Goal: Book appointment/travel/reservation

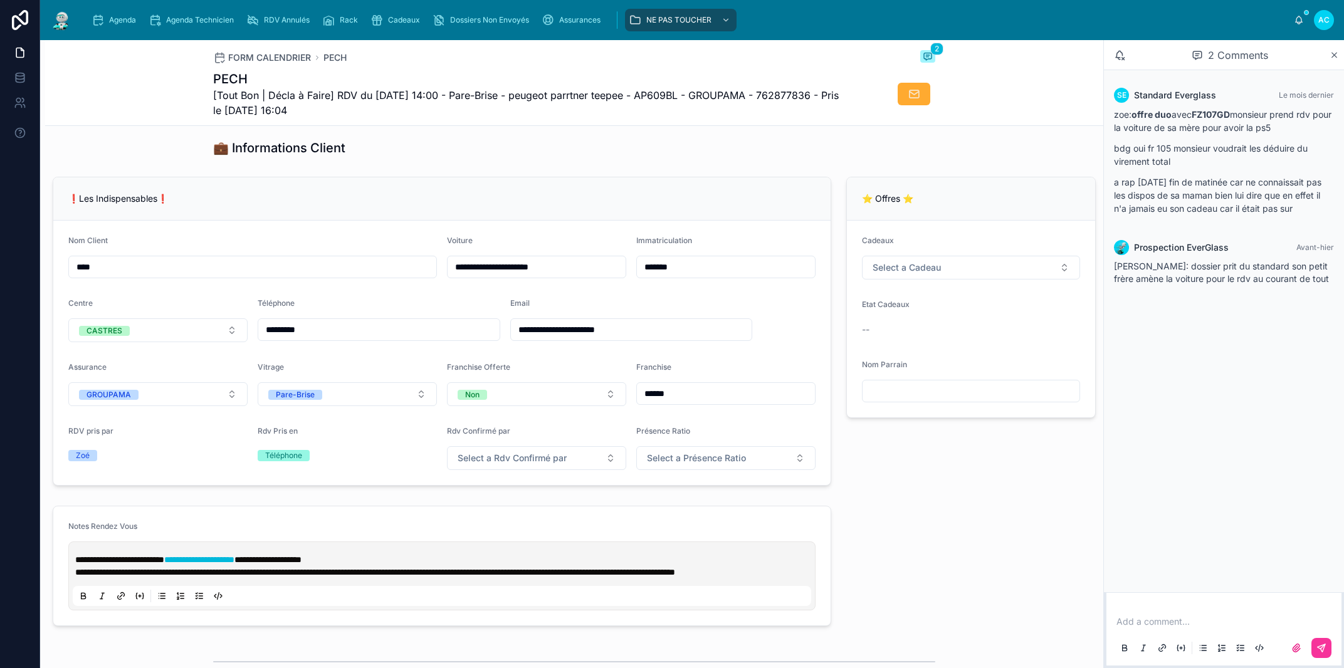
scroll to position [142, 0]
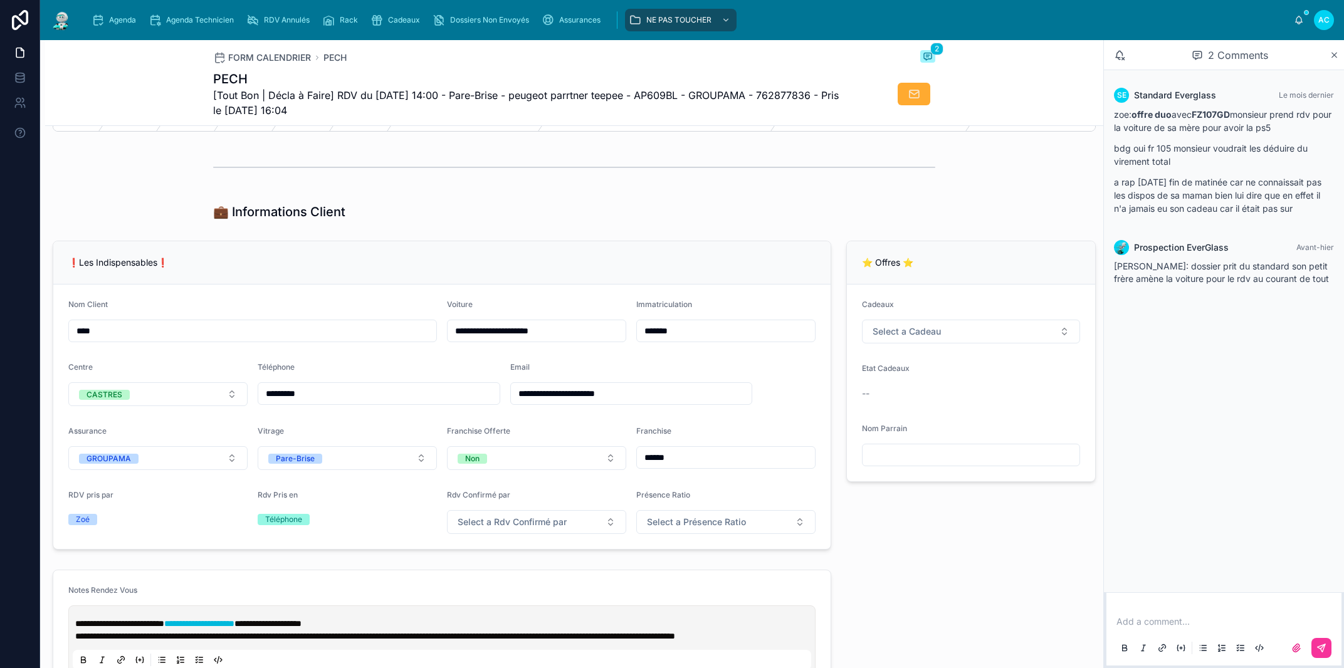
type input "**********"
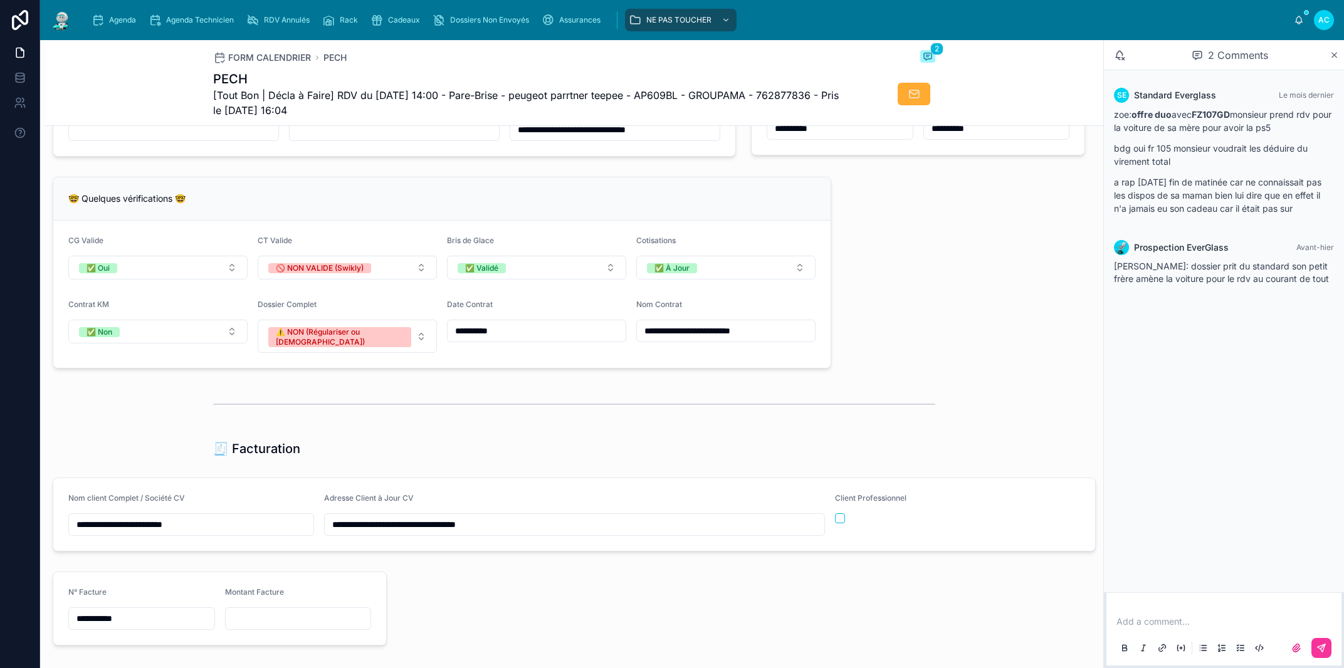
scroll to position [999, 0]
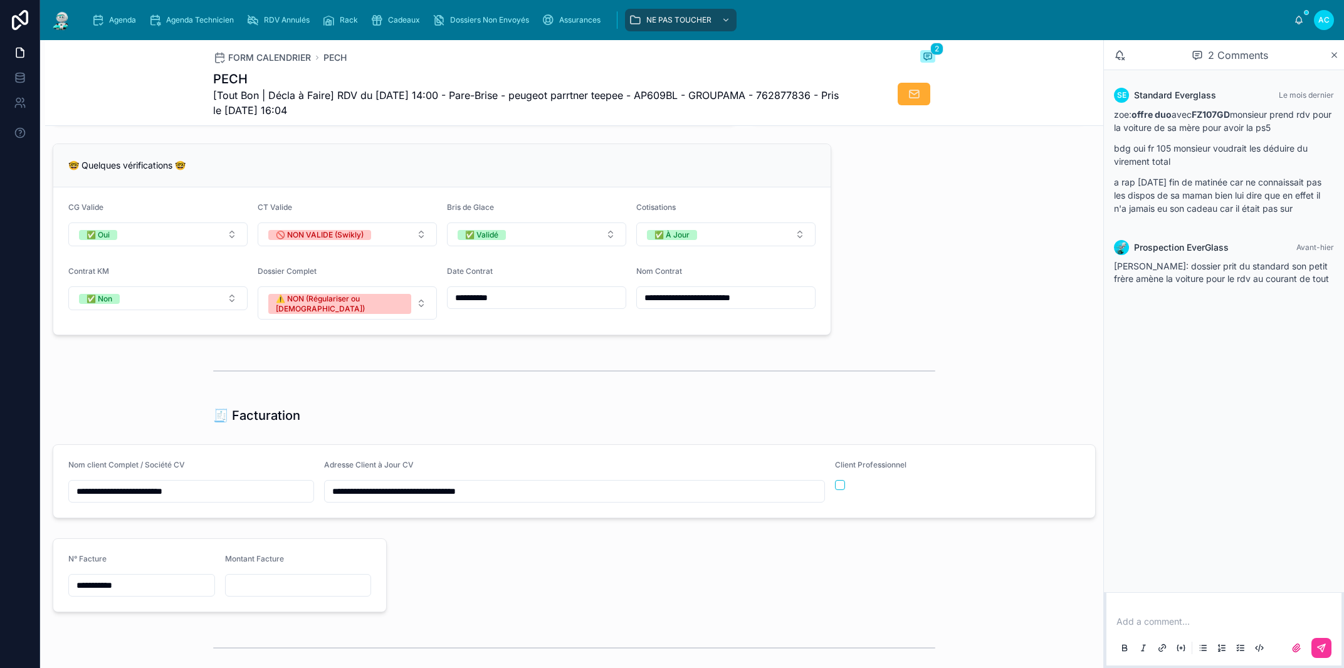
drag, startPoint x: 407, startPoint y: 19, endPoint x: 430, endPoint y: 67, distance: 53.0
click at [407, 20] on span "Cadeaux" at bounding box center [404, 20] width 32 height 10
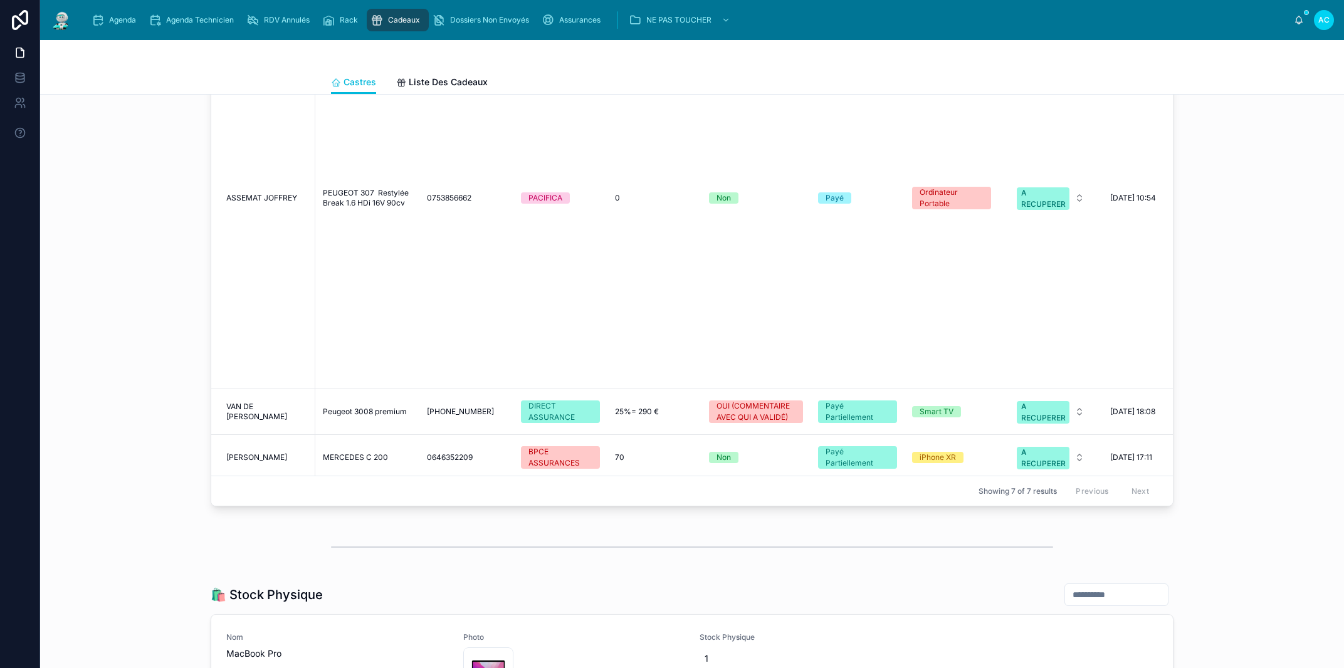
scroll to position [1135, 0]
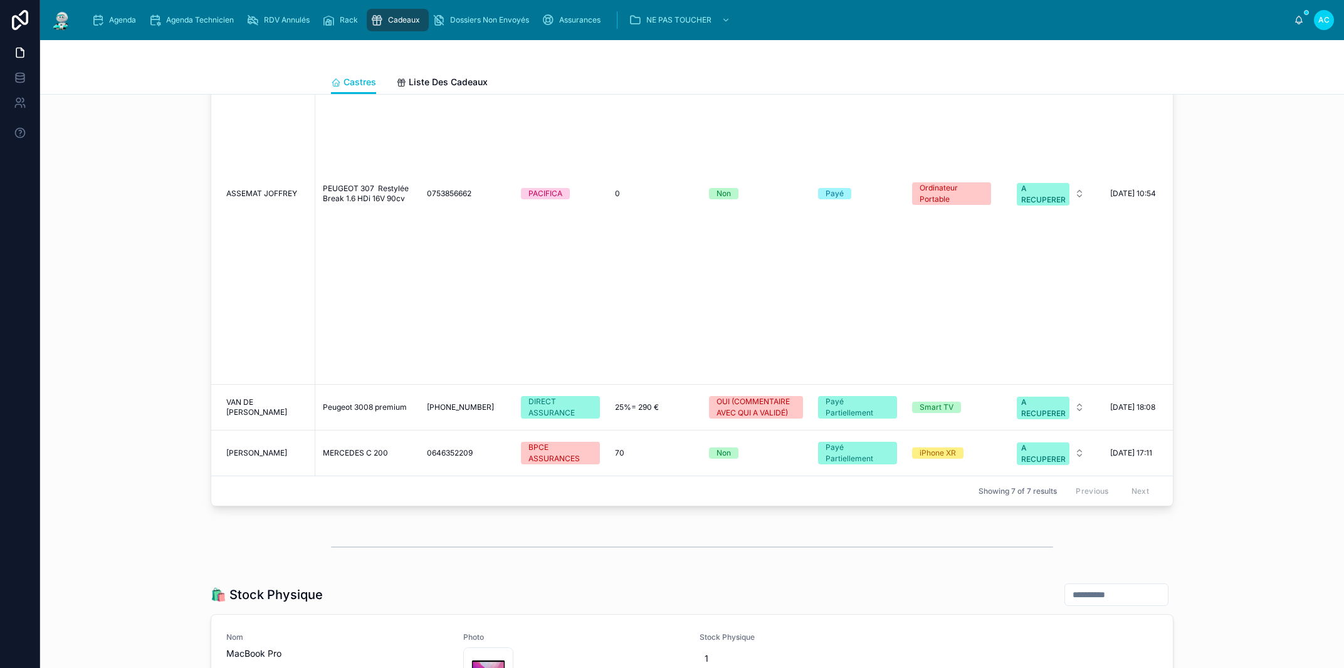
click at [642, 402] on span "25%= 290 €" at bounding box center [637, 407] width 44 height 10
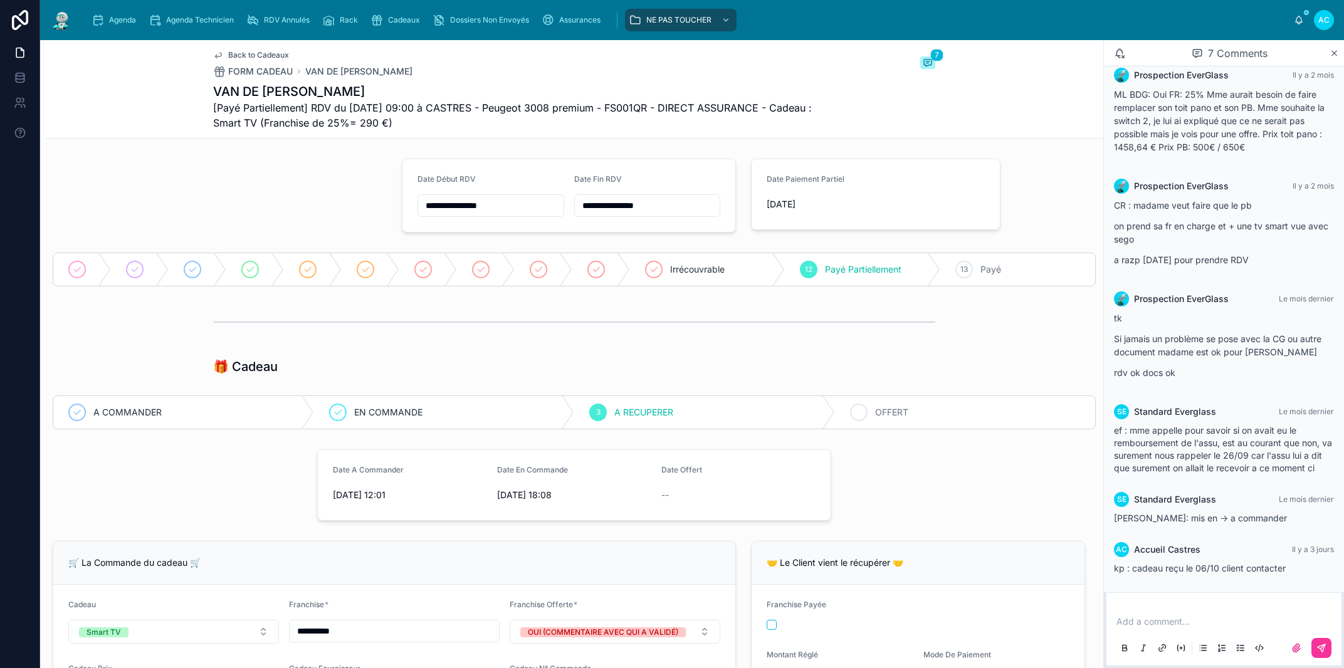
click at [875, 409] on span "OFFERT" at bounding box center [891, 412] width 33 height 13
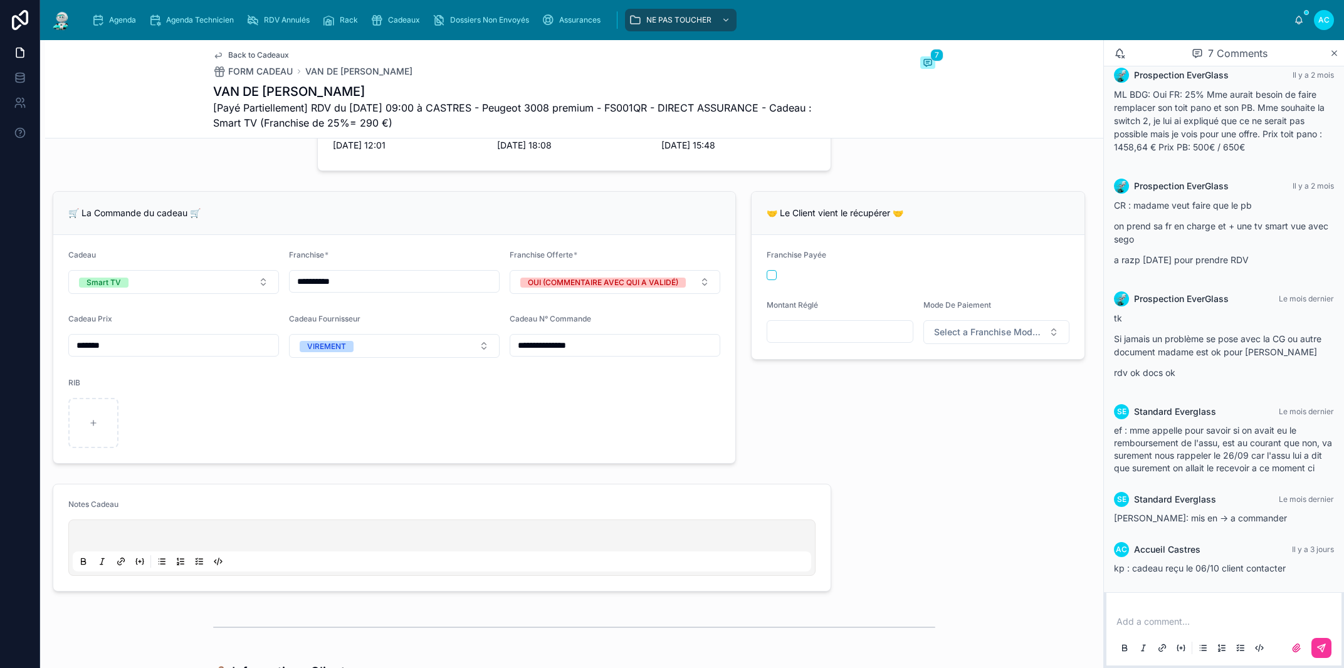
scroll to position [428, 0]
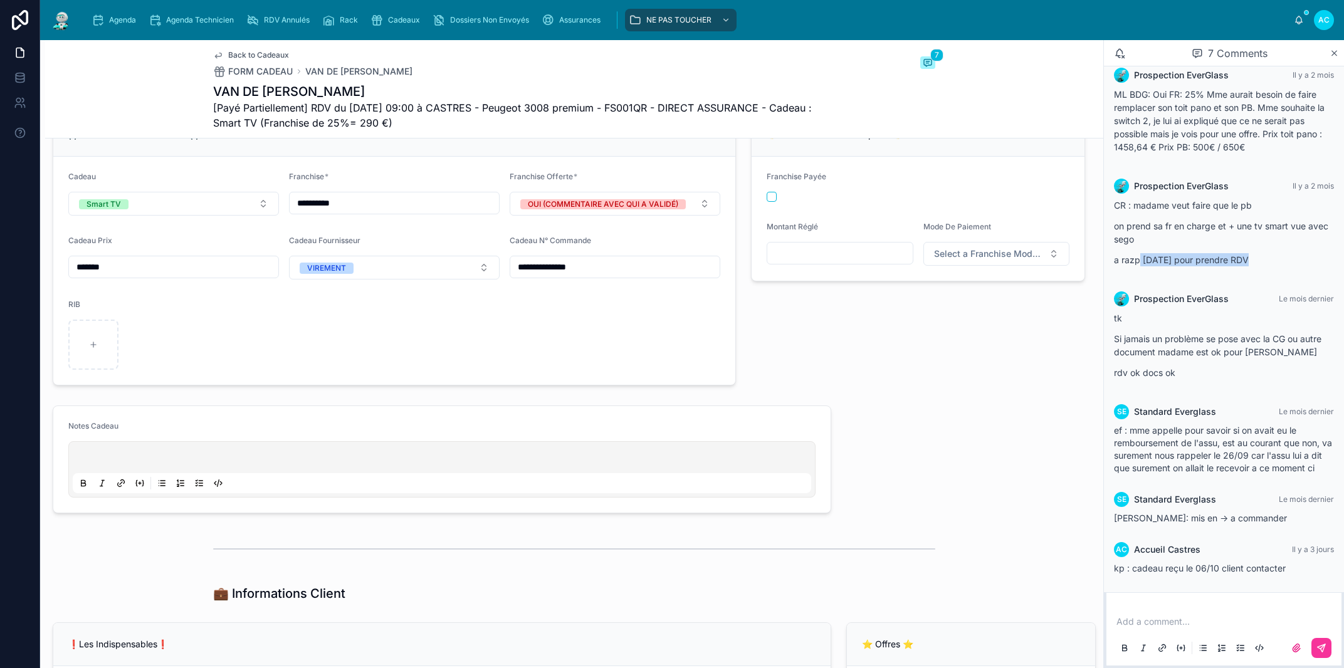
drag, startPoint x: 1265, startPoint y: 248, endPoint x: 1140, endPoint y: 259, distance: 125.8
click at [1140, 259] on div "CR : madame veut faire que le pb on prend sa fr en charge et + une tv smart vue…" at bounding box center [1224, 236] width 220 height 75
click at [1284, 233] on p "on prend sa fr en charge et + une tv smart vue avec sego" at bounding box center [1224, 232] width 220 height 26
drag, startPoint x: 1219, startPoint y: 238, endPoint x: 1116, endPoint y: 221, distance: 104.8
click at [1116, 221] on div "CR : madame veut faire que le pb on prend sa fr en charge et + une tv smart vue…" at bounding box center [1224, 233] width 220 height 68
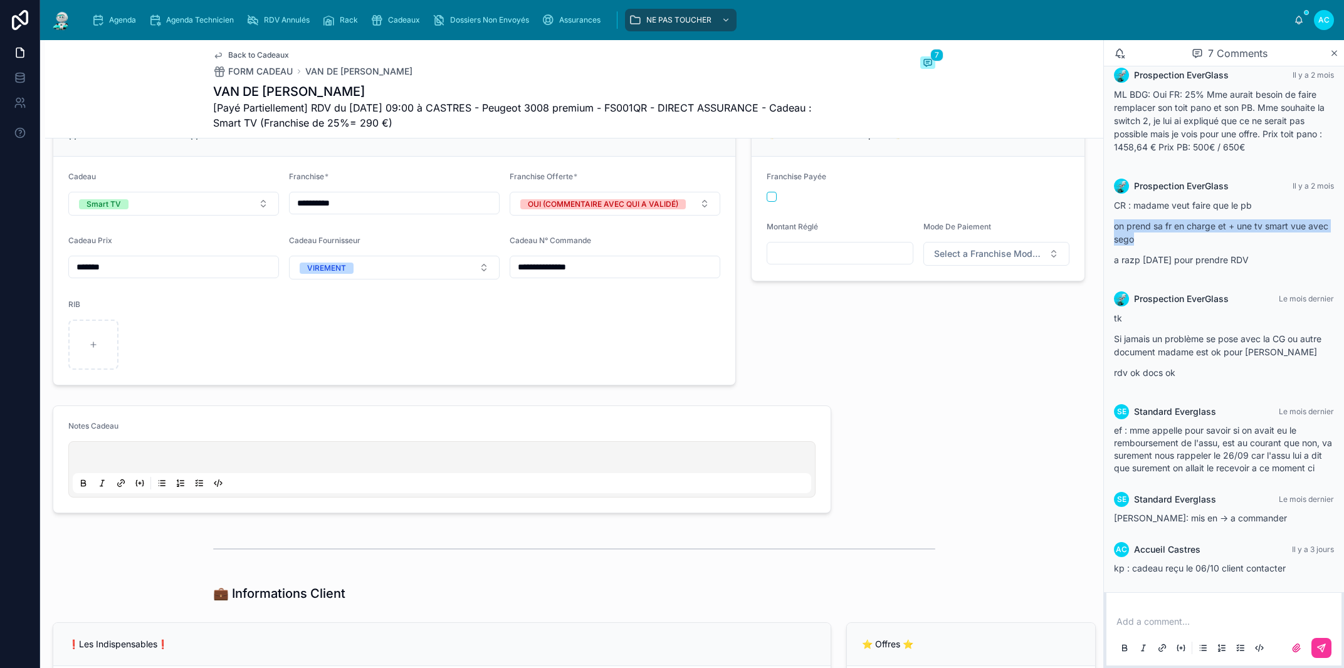
click at [1176, 231] on p "on prend sa fr en charge et + une tv smart vue avec sego" at bounding box center [1224, 232] width 220 height 26
drag, startPoint x: 1169, startPoint y: 229, endPoint x: 1128, endPoint y: 192, distance: 55.5
click at [1116, 199] on div "CR : madame veut faire que le pb on prend sa fr en charge et + une tv smart vue…" at bounding box center [1224, 233] width 220 height 68
copy div "CR : madame veut faire que le pb on prend sa fr en charge et + une tv smart vue…"
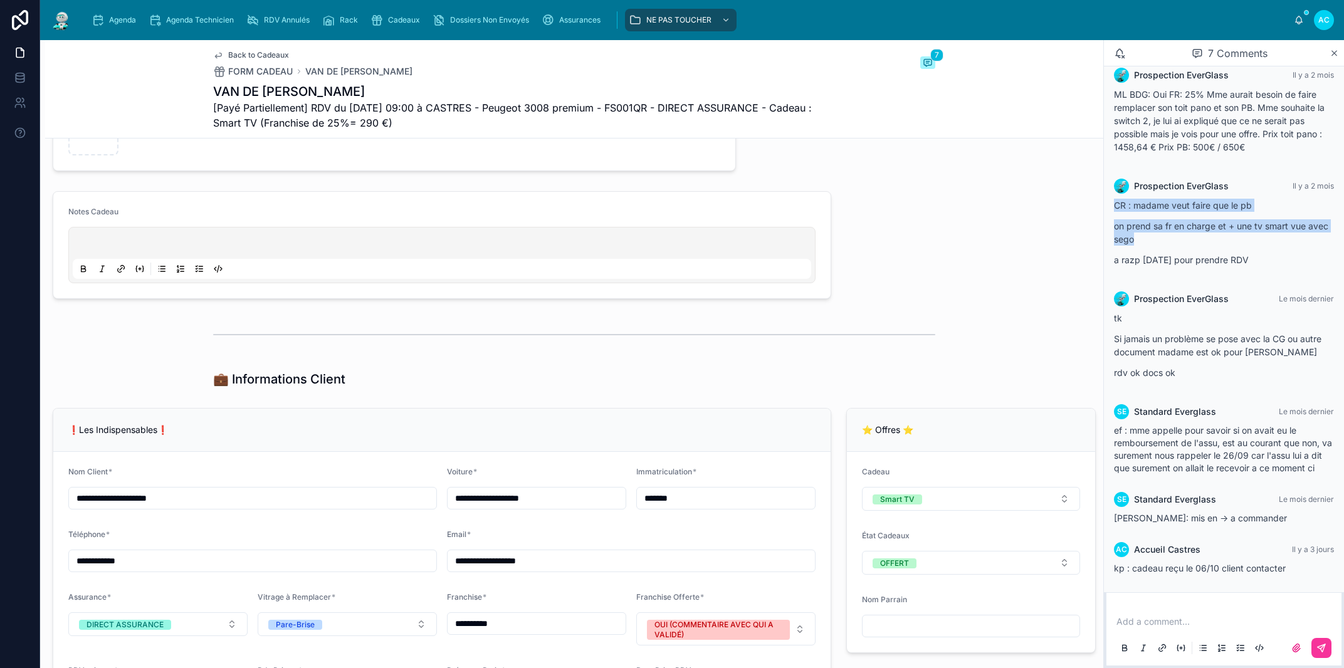
scroll to position [357, 0]
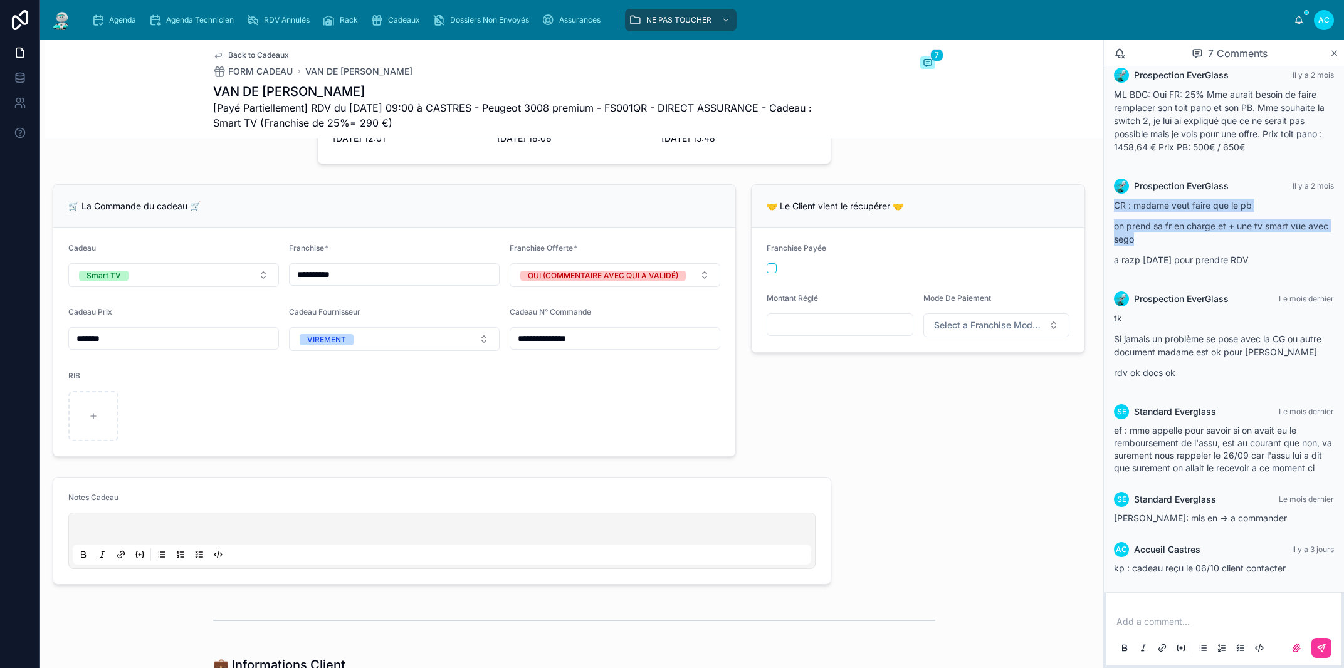
click at [106, 523] on div at bounding box center [442, 541] width 738 height 48
click at [95, 535] on p at bounding box center [444, 531] width 738 height 13
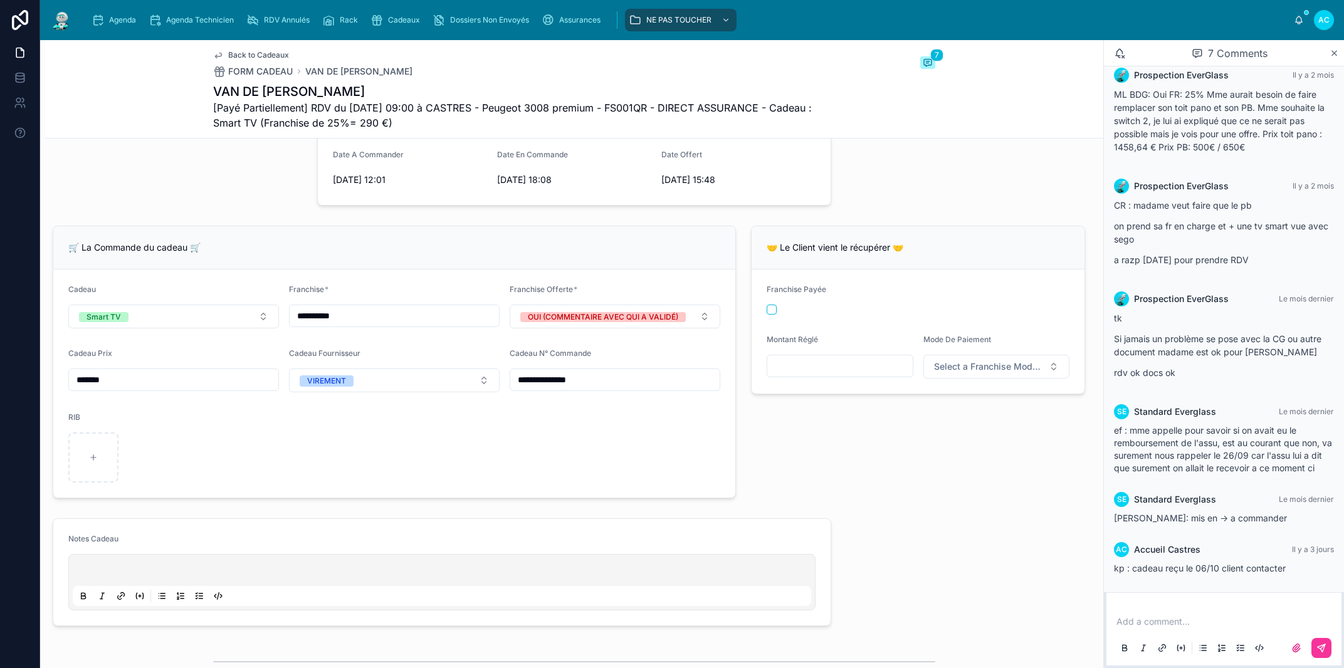
scroll to position [285, 0]
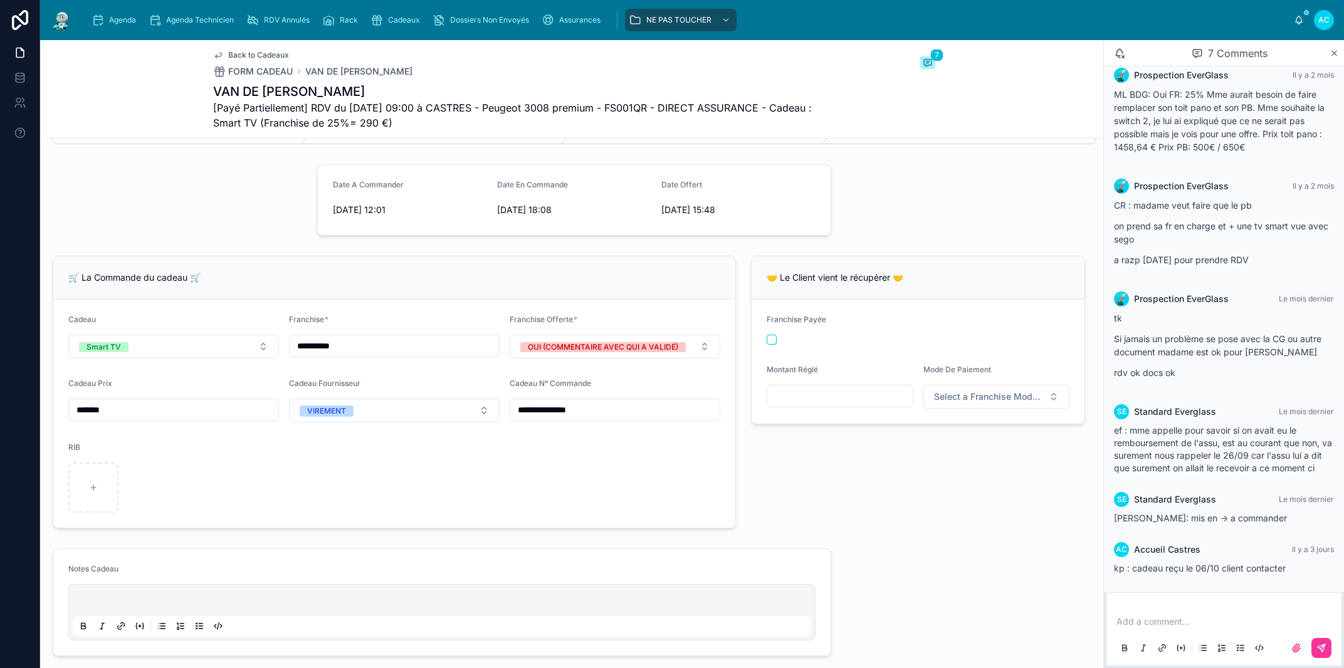
click at [118, 600] on p at bounding box center [444, 602] width 738 height 13
click at [358, 564] on form "**********" at bounding box center [441, 608] width 777 height 119
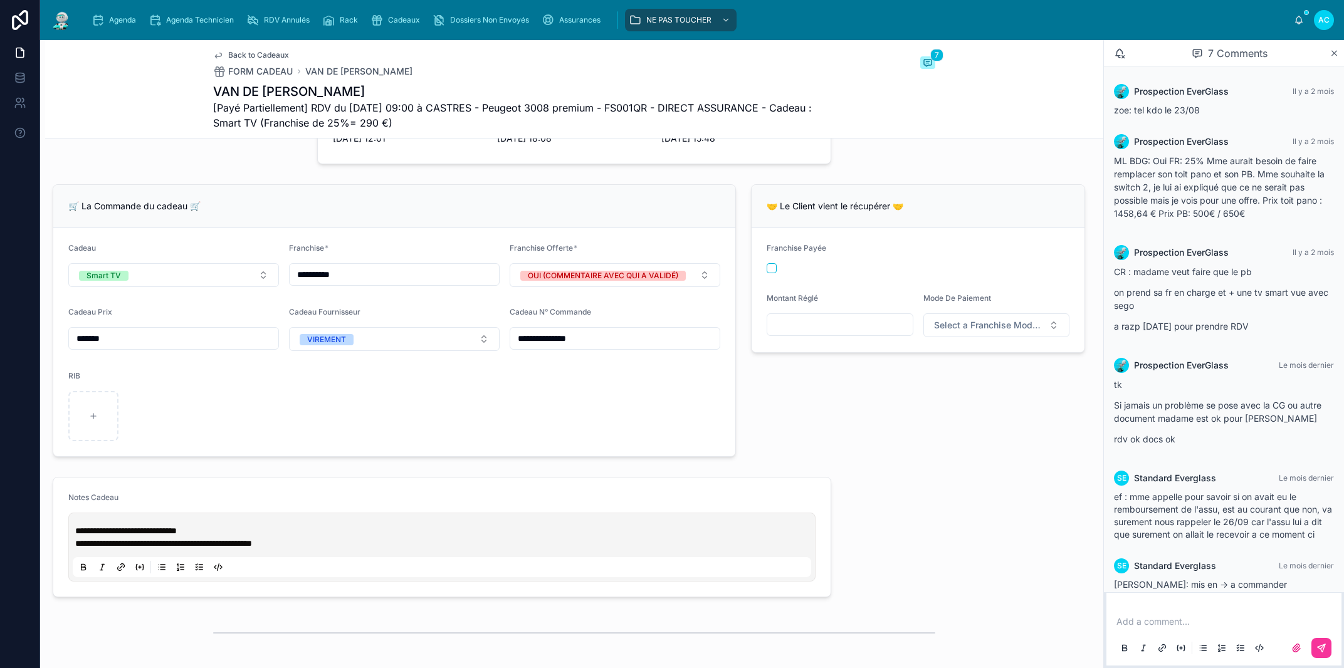
scroll to position [71, 0]
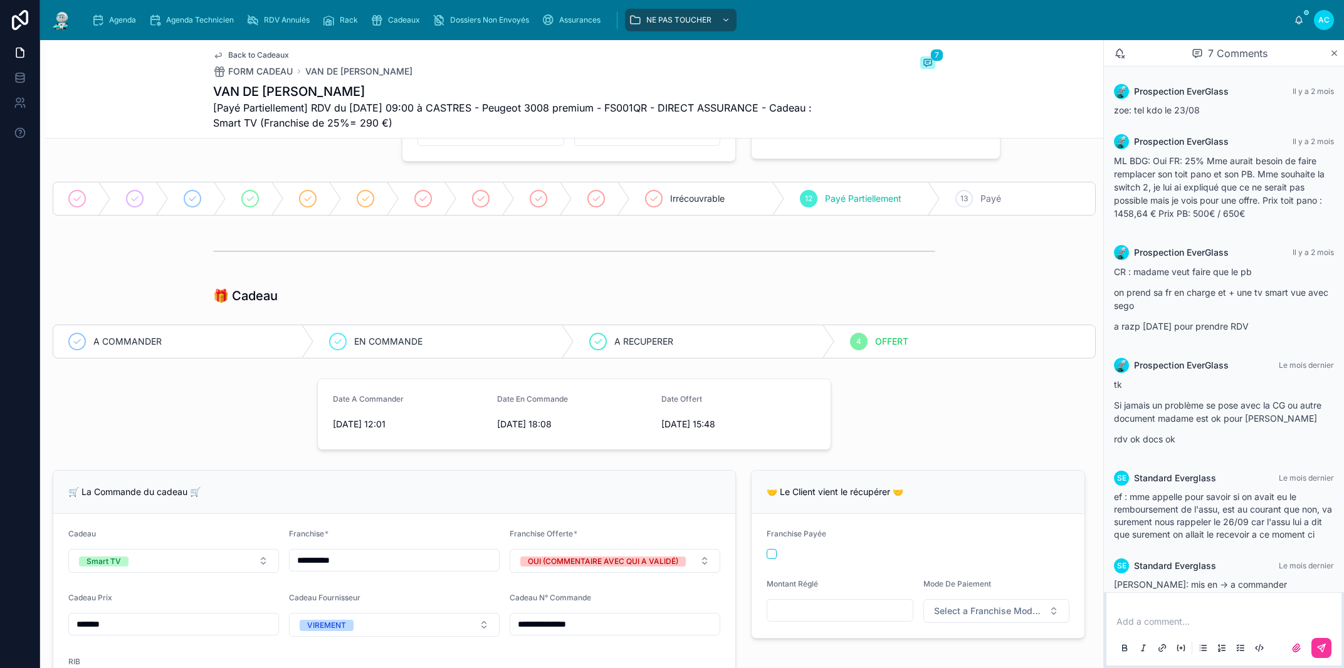
click at [1195, 623] on p at bounding box center [1226, 622] width 220 height 13
click at [1116, 626] on div "**********" at bounding box center [1224, 634] width 220 height 53
click at [1118, 621] on span "**********" at bounding box center [1141, 621] width 51 height 9
click at [1118, 623] on span "**********" at bounding box center [1155, 621] width 78 height 9
click at [1325, 650] on button at bounding box center [1321, 648] width 20 height 20
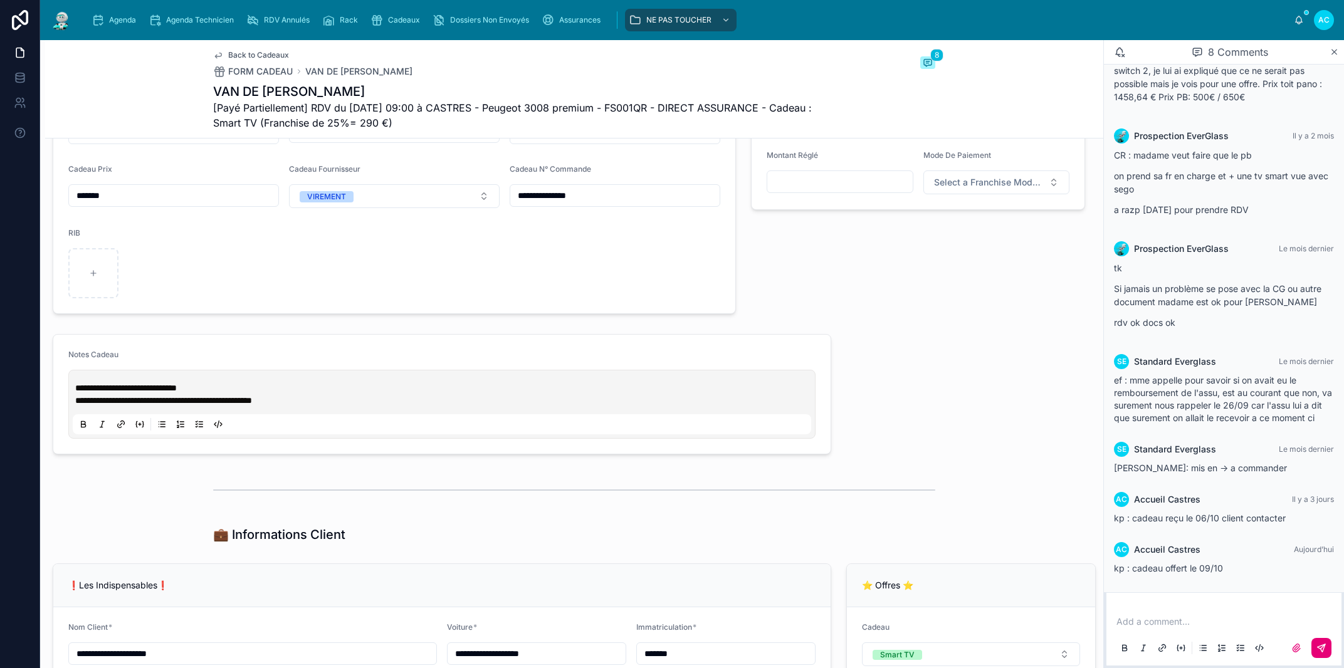
scroll to position [428, 0]
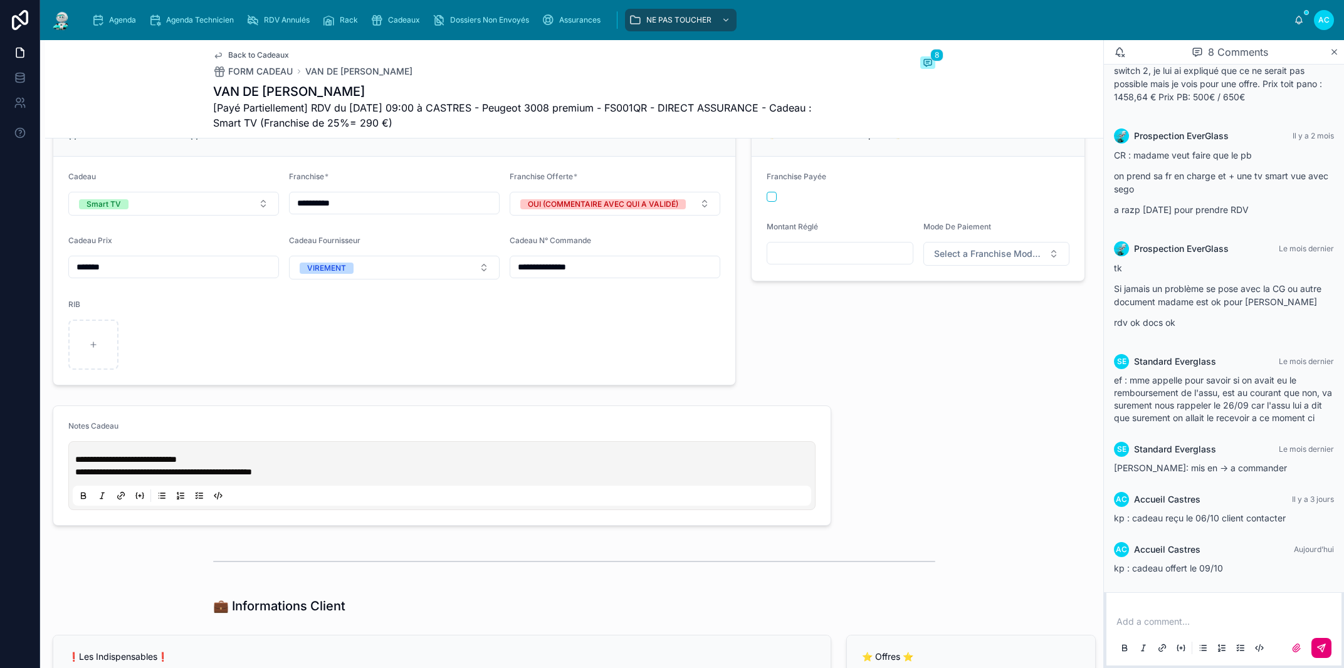
click at [413, 360] on form "**********" at bounding box center [394, 271] width 682 height 228
click at [413, 359] on form "**********" at bounding box center [394, 271] width 682 height 228
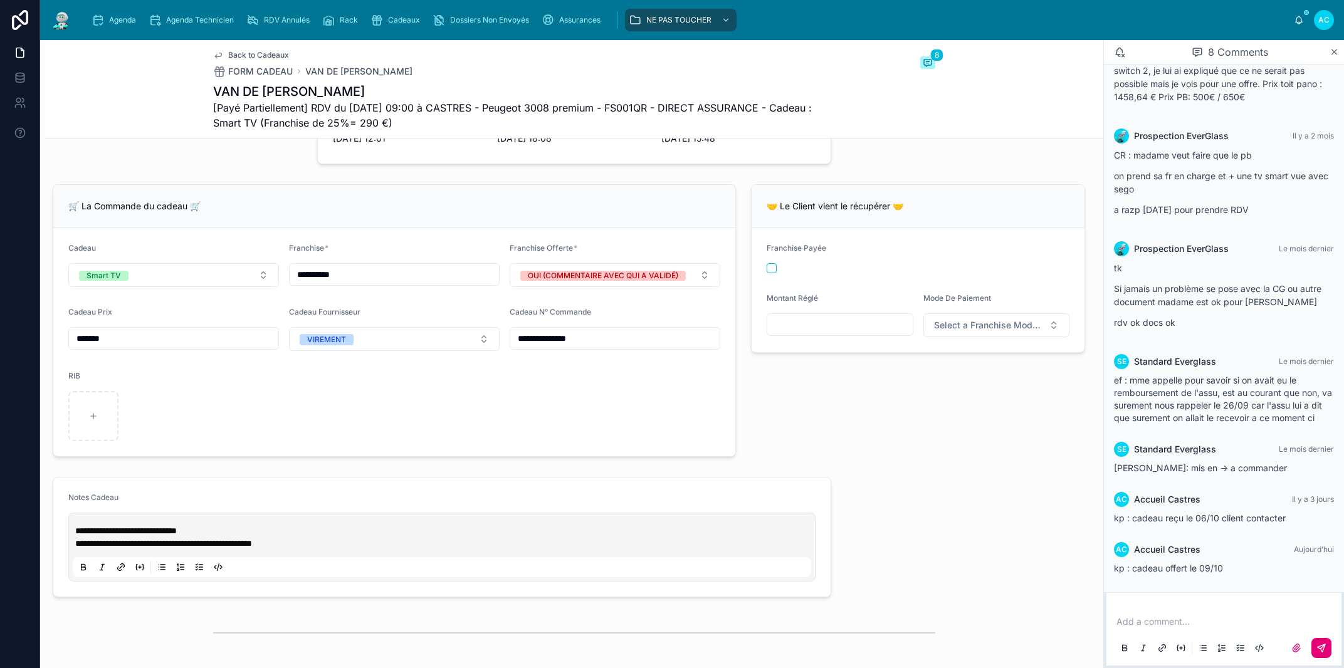
scroll to position [0, 0]
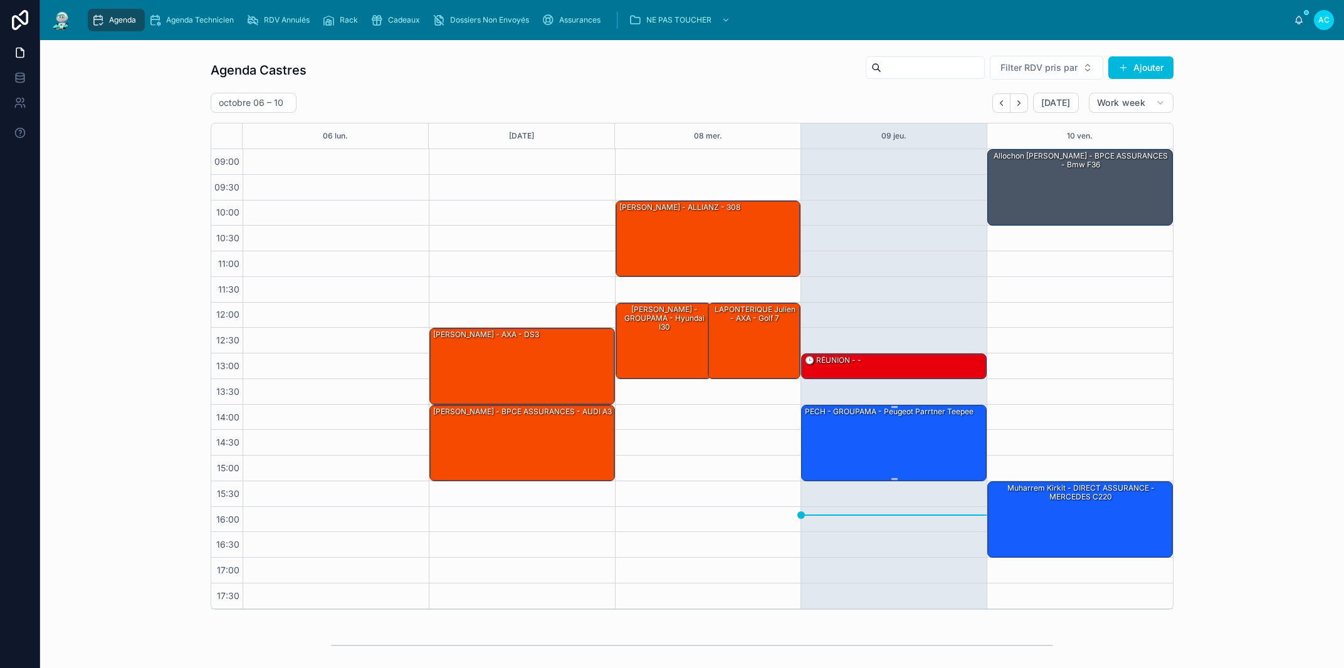
click at [890, 446] on div "PECH - GROUPAMA - peugeot parrtner teepee" at bounding box center [895, 443] width 182 height 74
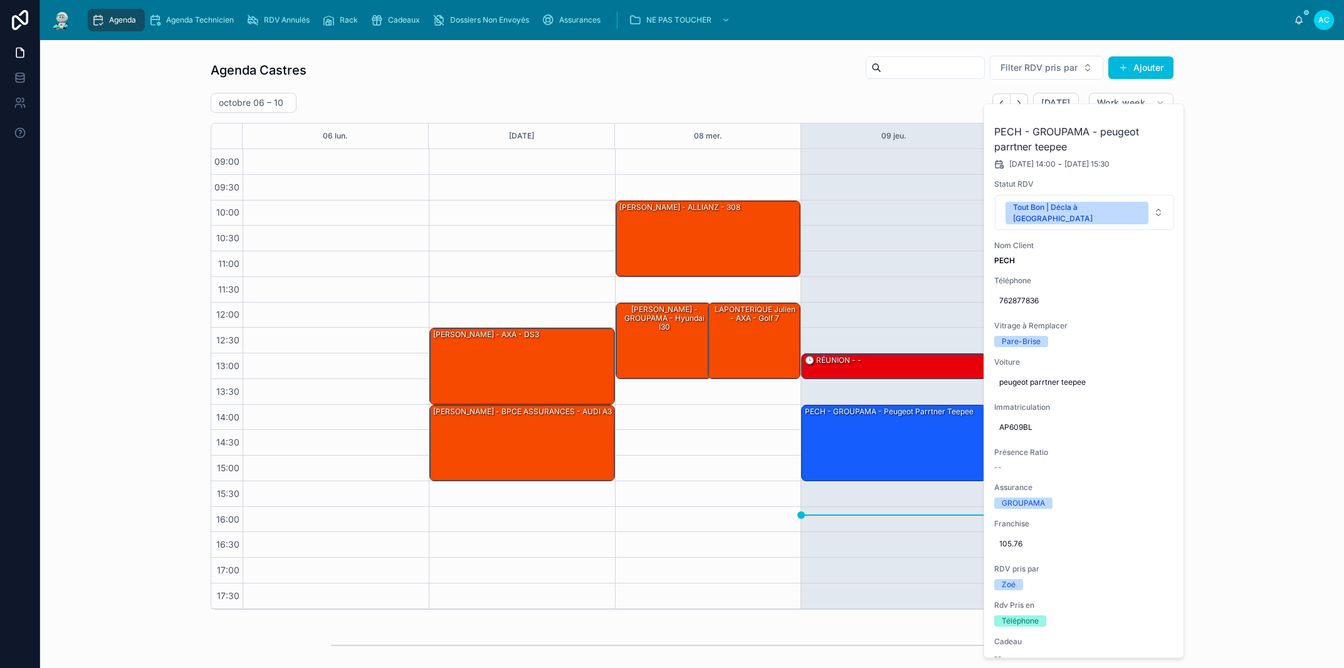
click at [0, 0] on icon at bounding box center [0, 0] width 0 height 0
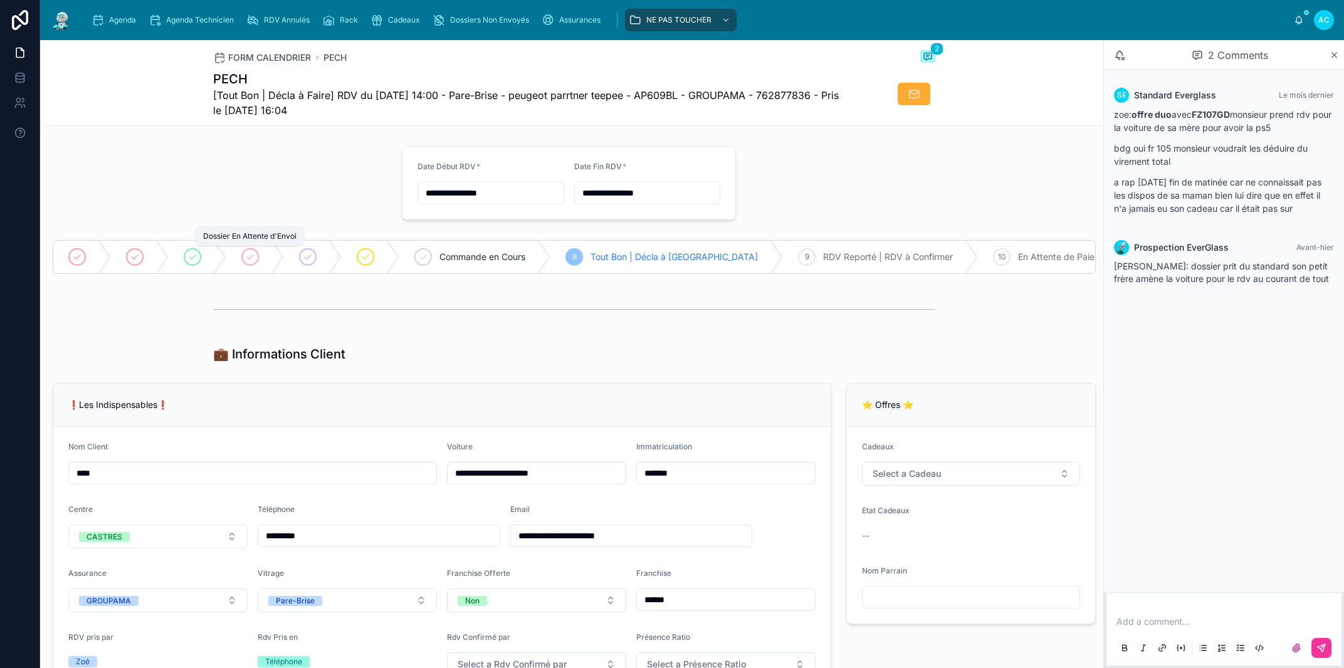
click at [253, 261] on icon at bounding box center [250, 257] width 10 height 10
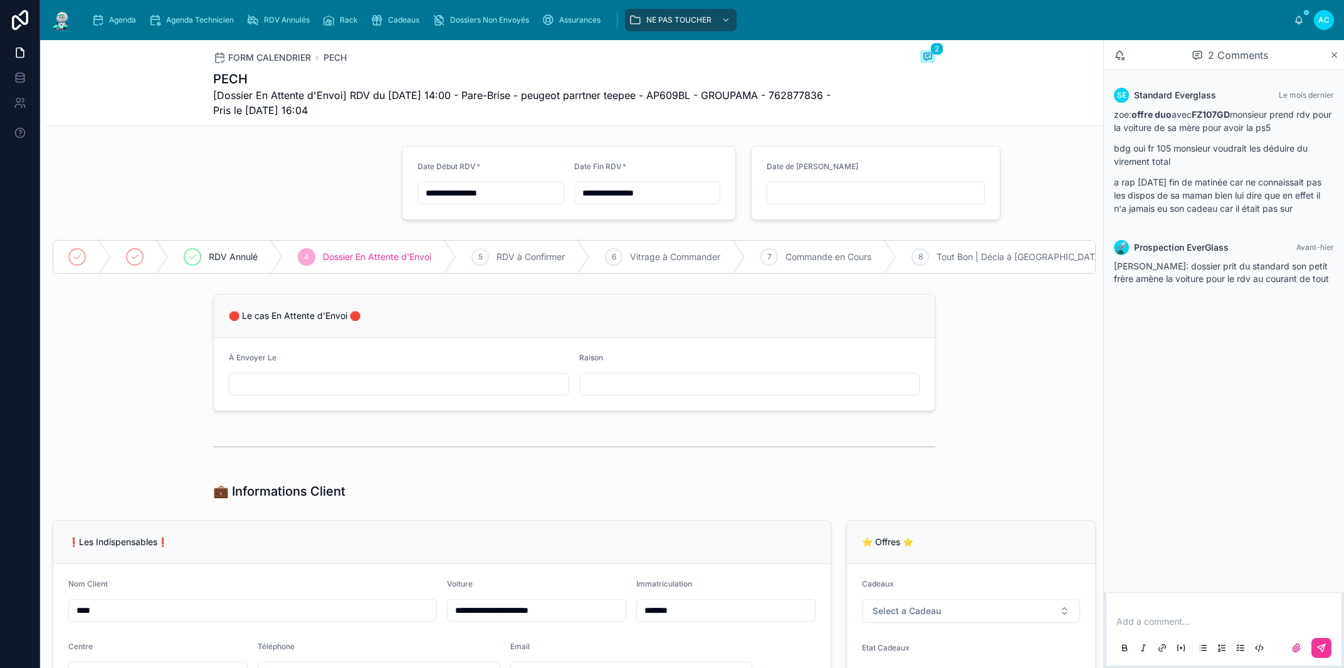
click at [296, 393] on input "text" at bounding box center [398, 385] width 339 height 18
click at [256, 393] on input "text" at bounding box center [398, 385] width 339 height 18
click at [394, 554] on button "16" at bounding box center [393, 555] width 23 height 23
type input "**********"
click at [616, 463] on div at bounding box center [574, 446] width 722 height 31
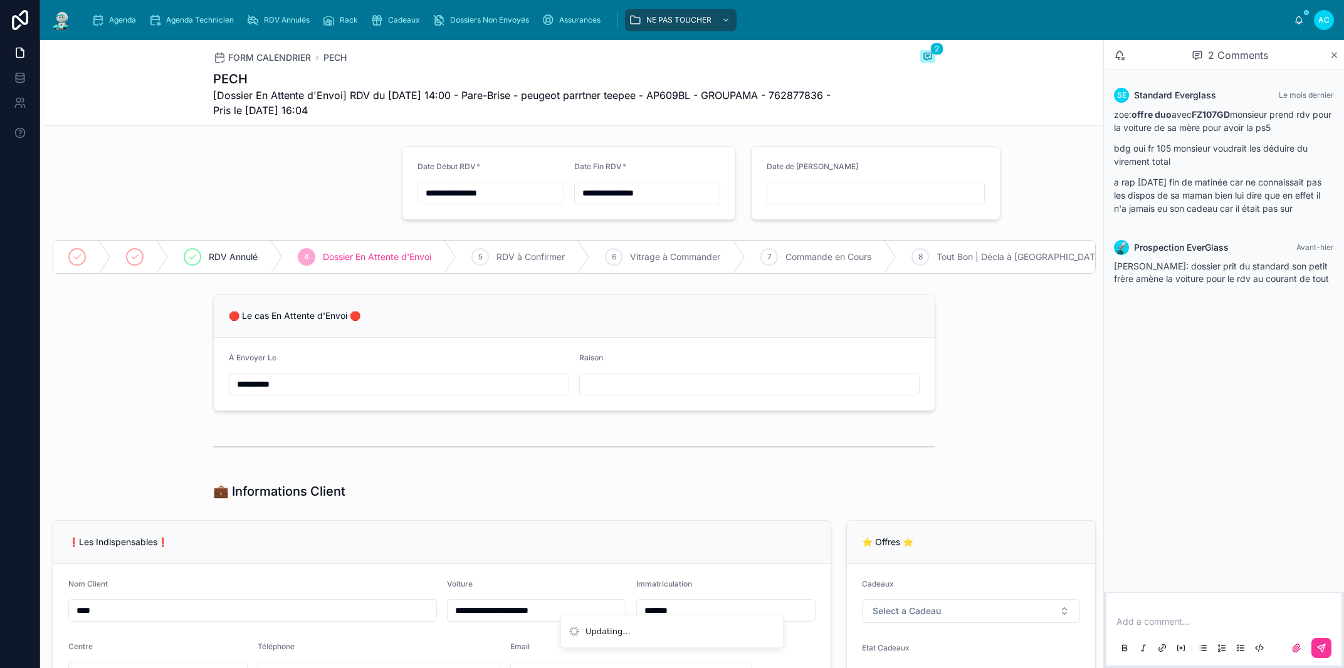
click at [624, 393] on input "text" at bounding box center [749, 385] width 339 height 18
click at [581, 393] on input "**********" at bounding box center [749, 385] width 339 height 18
drag, startPoint x: 725, startPoint y: 397, endPoint x: 590, endPoint y: 401, distance: 134.8
click at [582, 393] on input "**********" at bounding box center [749, 385] width 339 height 18
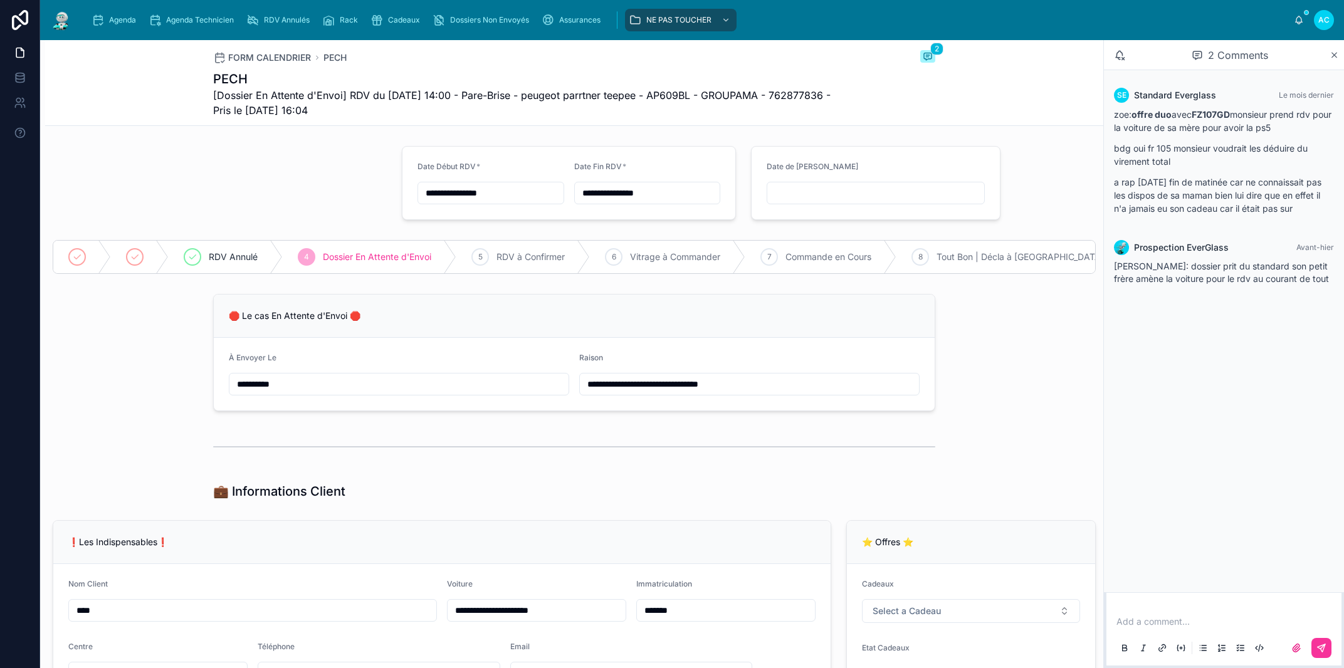
paste input "text"
click at [692, 448] on div at bounding box center [574, 446] width 722 height 31
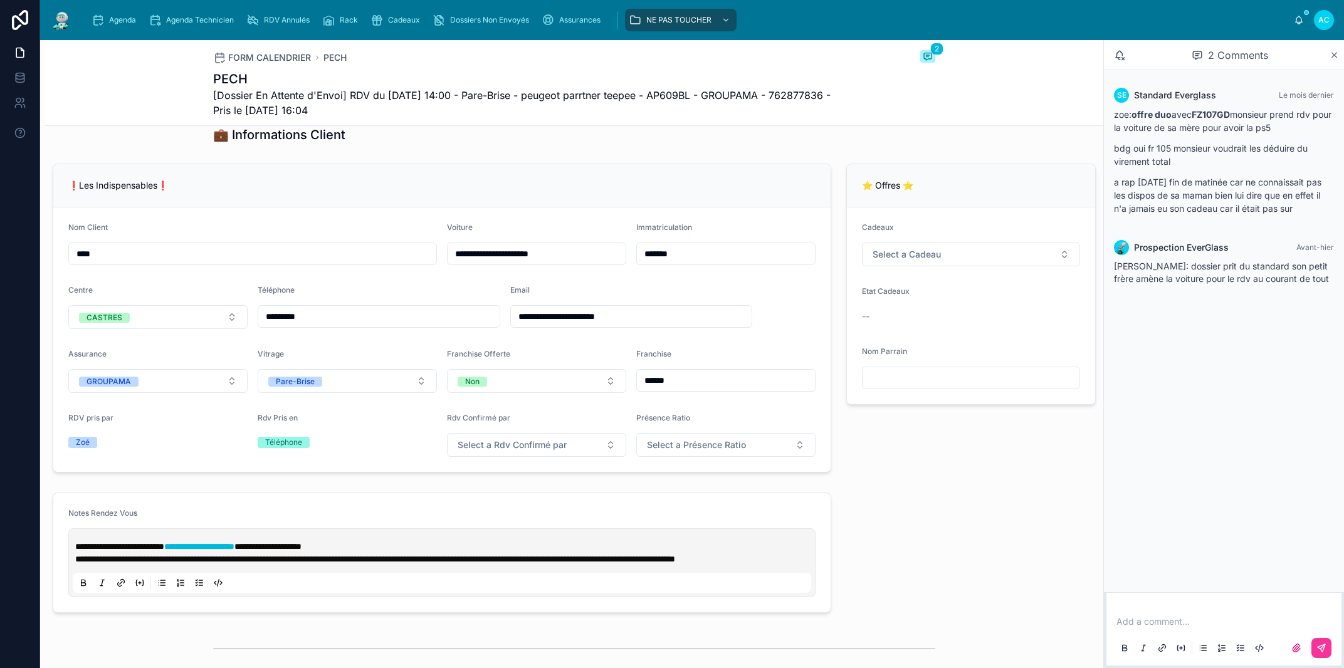
type input "**********"
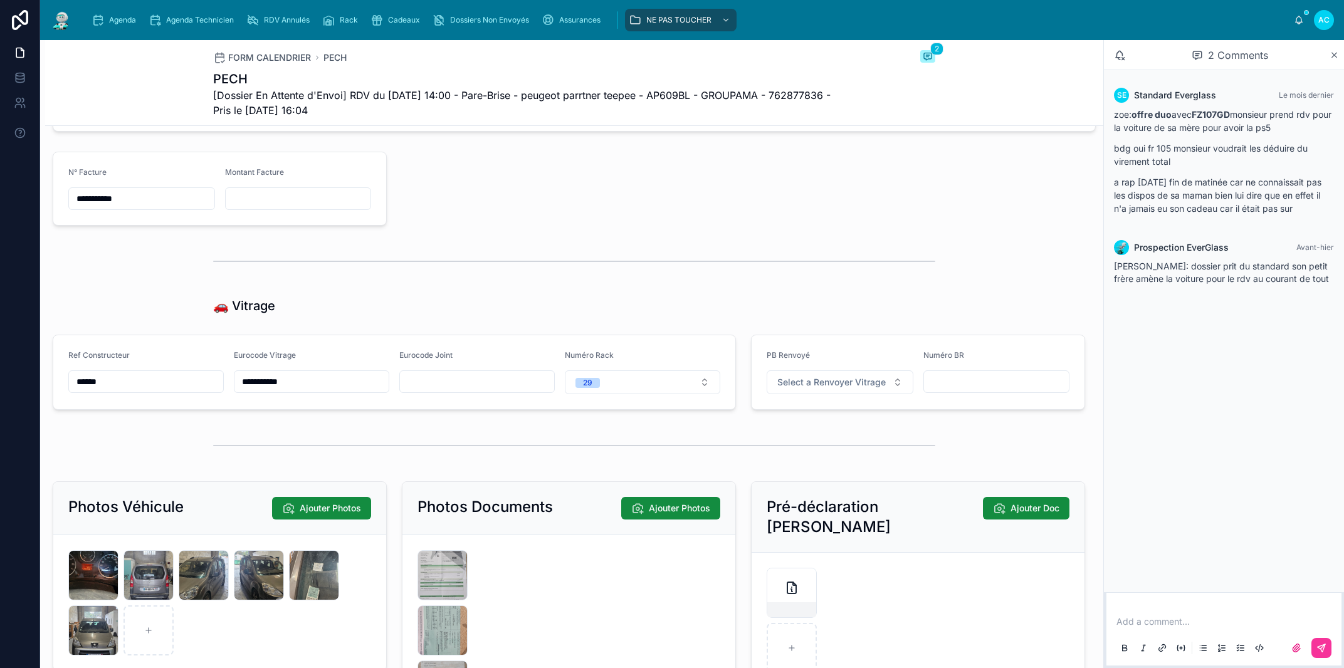
scroll to position [1713, 0]
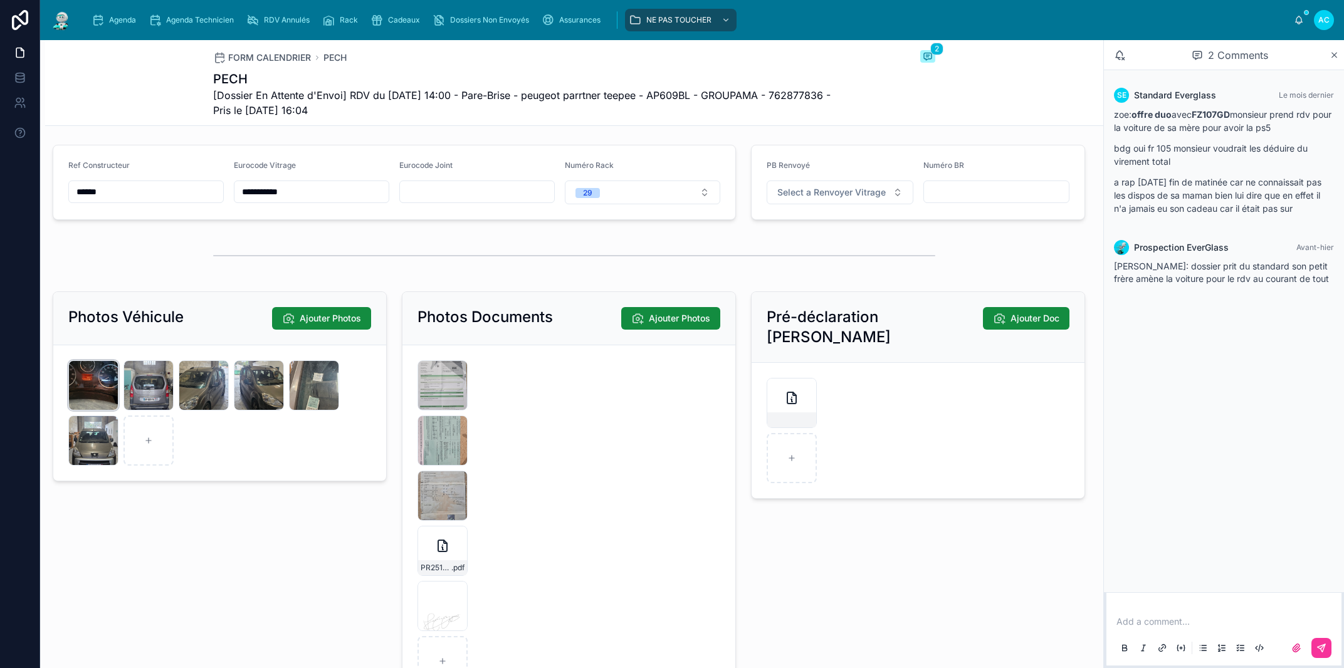
click at [100, 407] on div "20251009_143936 .jpg" at bounding box center [93, 385] width 50 height 50
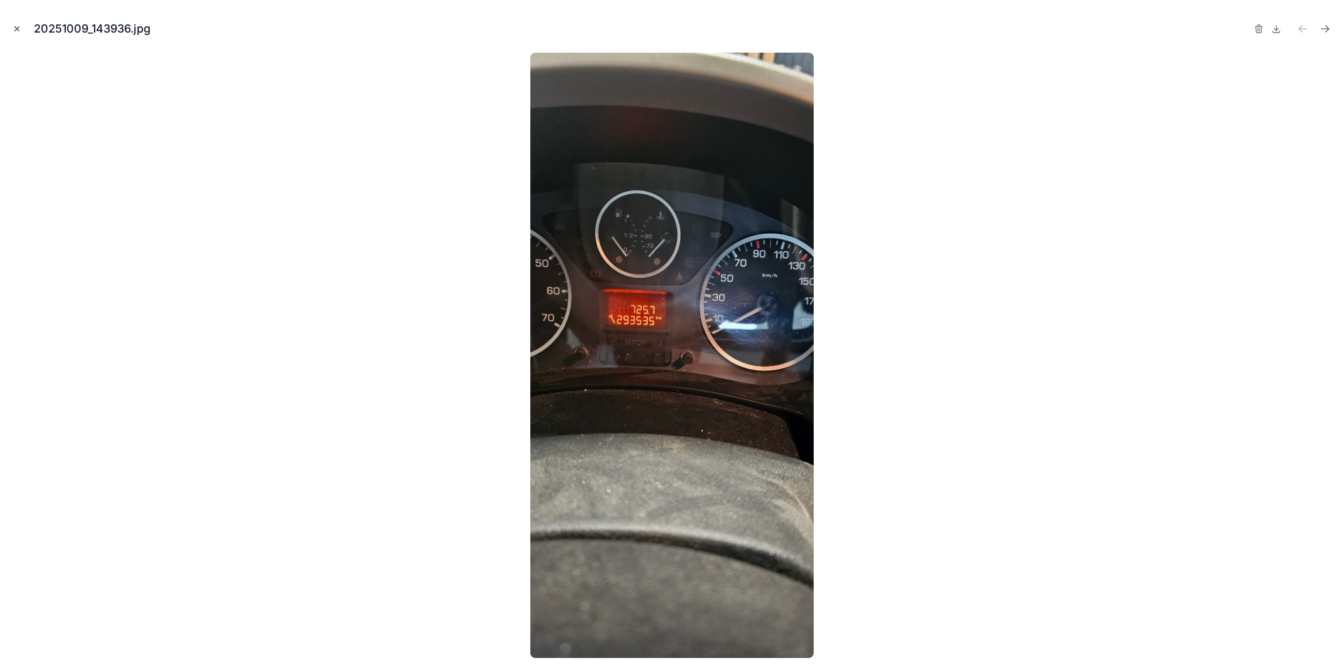
click at [18, 26] on icon "Close modal" at bounding box center [17, 28] width 9 height 9
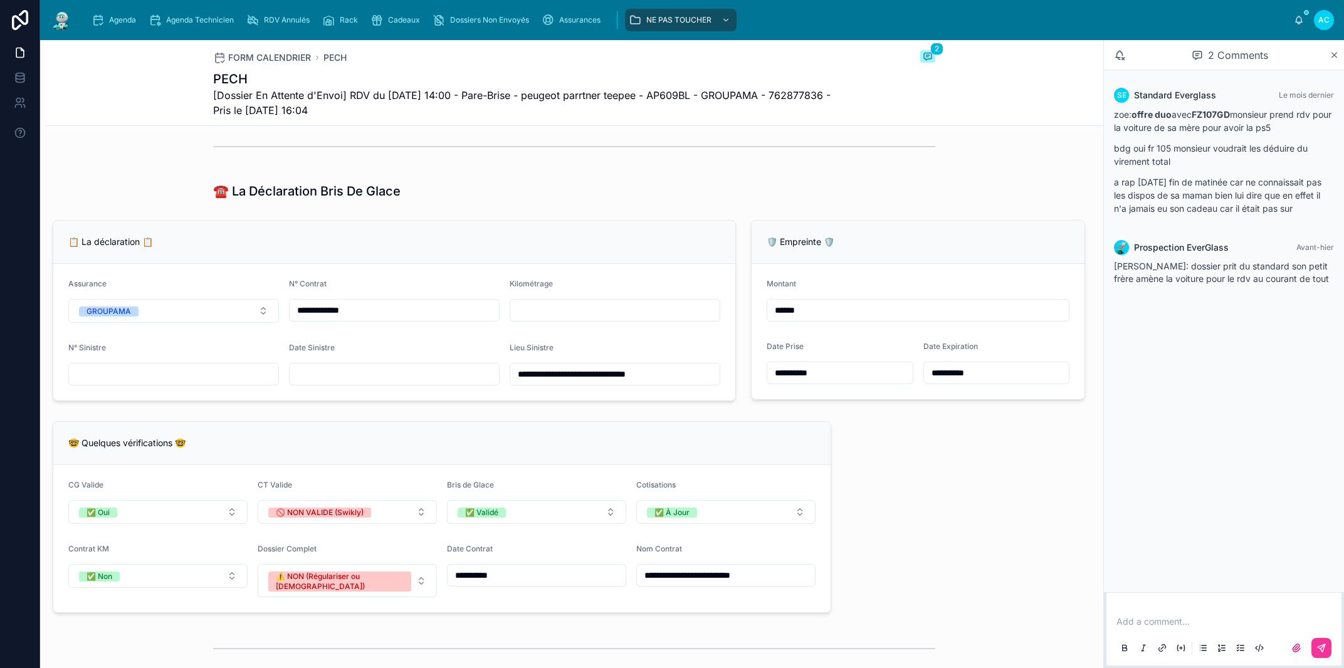
scroll to position [785, 0]
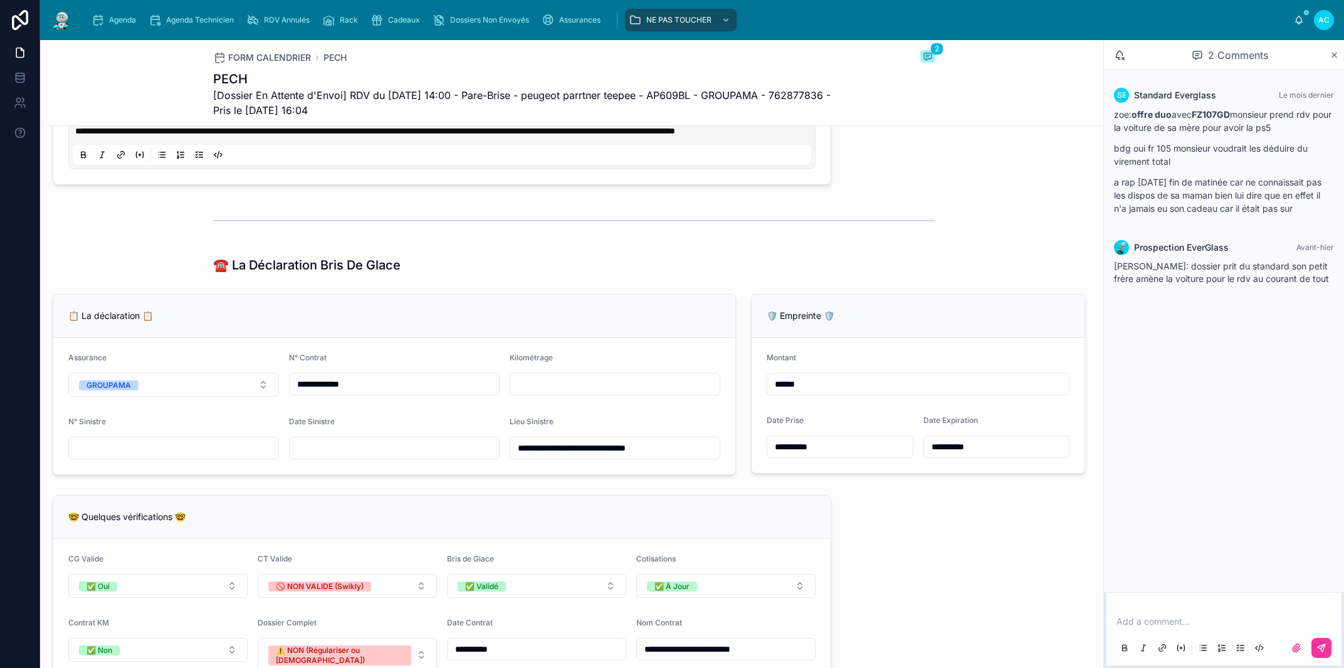
click at [552, 393] on input "text" at bounding box center [614, 385] width 209 height 18
type input "******"
click at [589, 334] on div "📋 La déclaration 📋" at bounding box center [394, 316] width 682 height 43
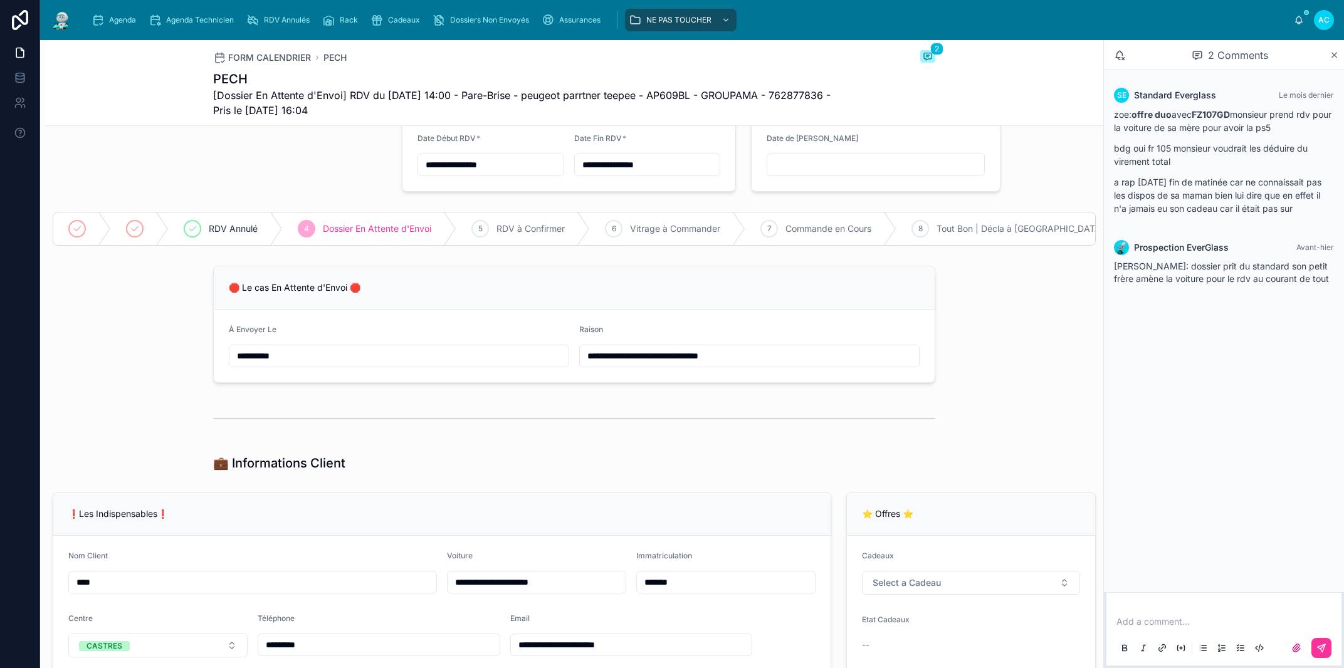
scroll to position [0, 0]
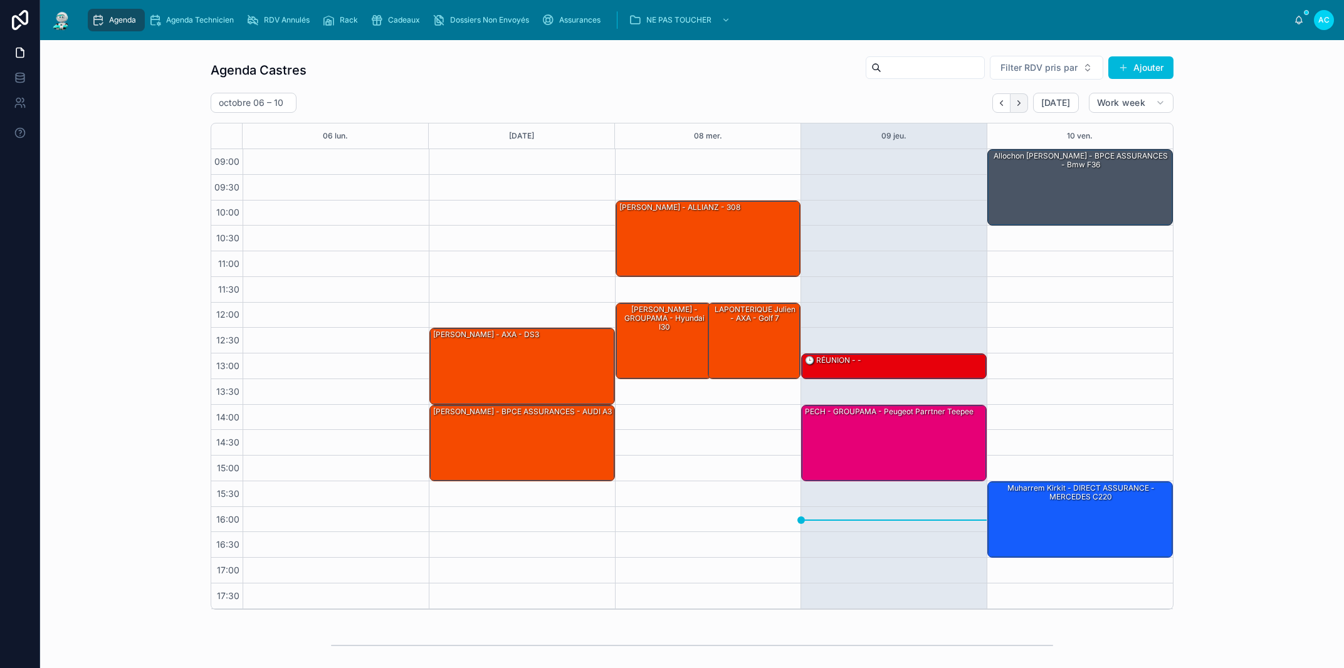
click at [1017, 102] on icon "Next" at bounding box center [1018, 102] width 3 height 5
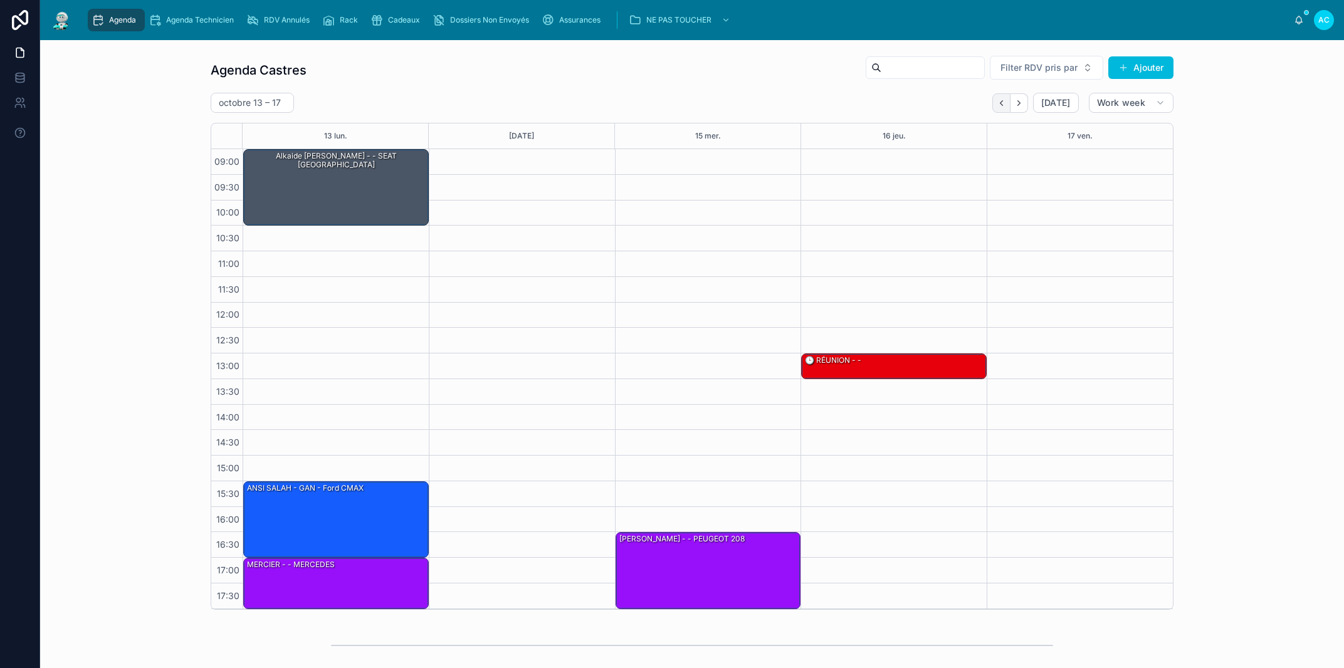
click at [997, 97] on button "Back" at bounding box center [1001, 102] width 18 height 19
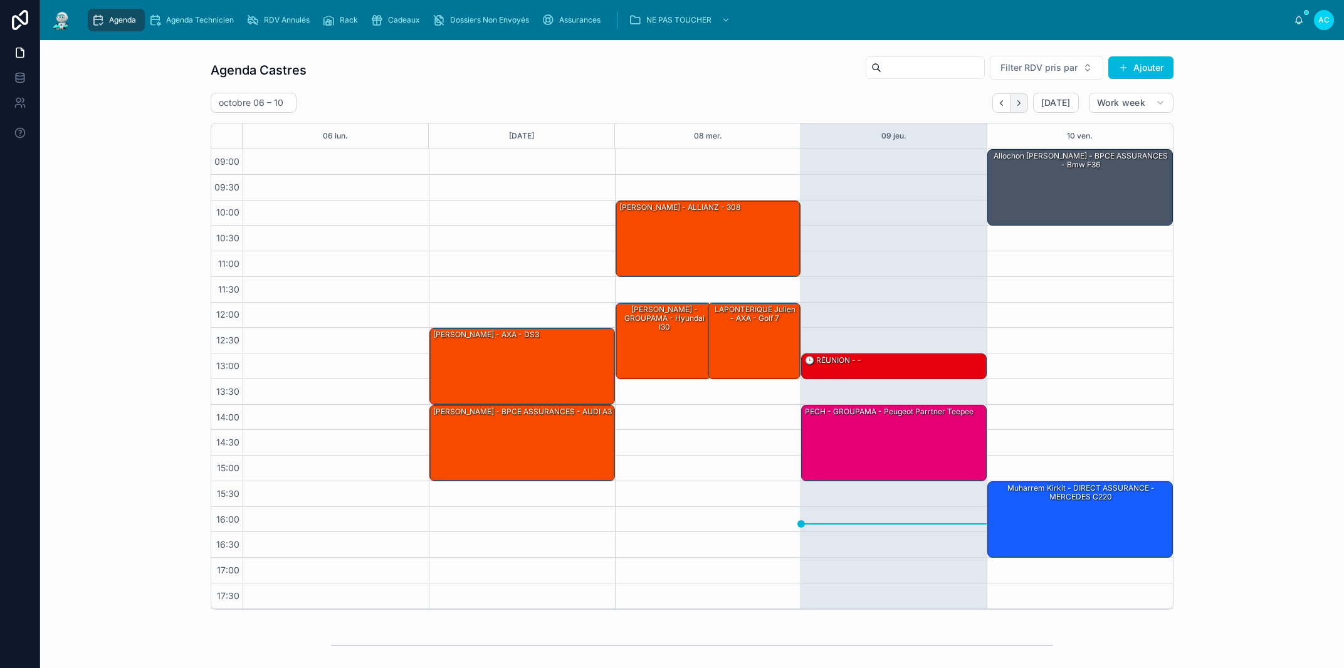
click at [1019, 100] on icon "Next" at bounding box center [1018, 102] width 9 height 9
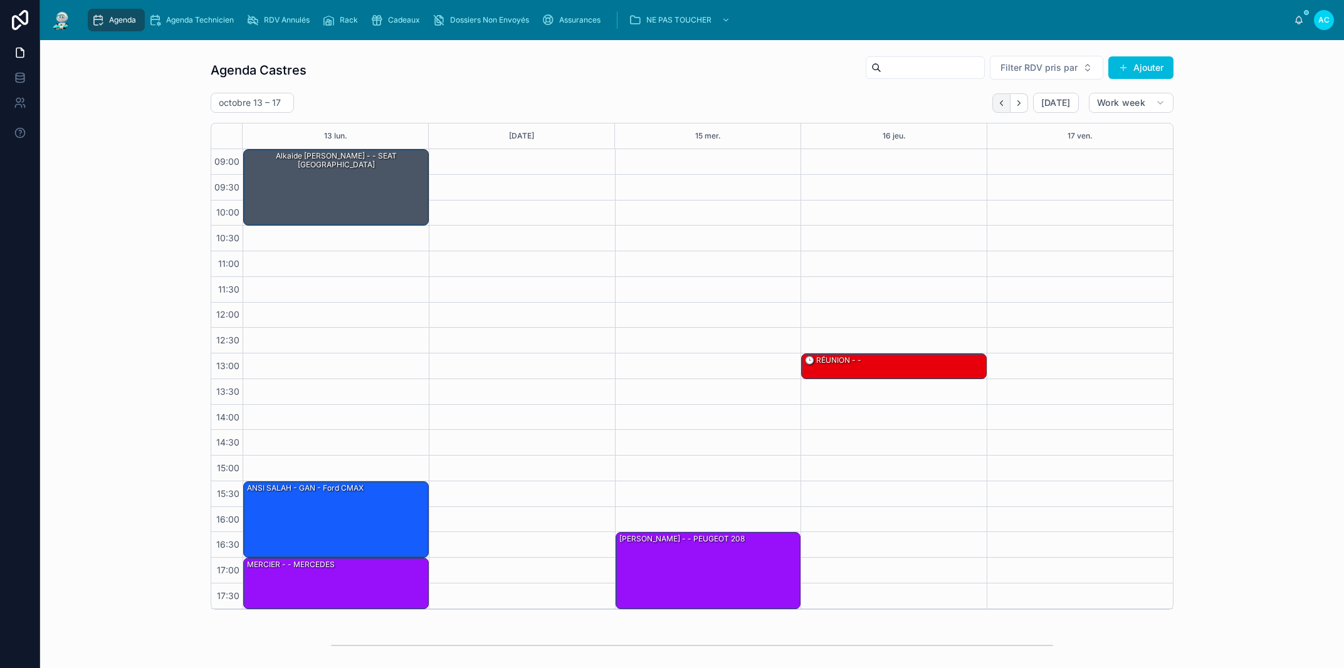
click at [992, 102] on button "Back" at bounding box center [1001, 102] width 18 height 19
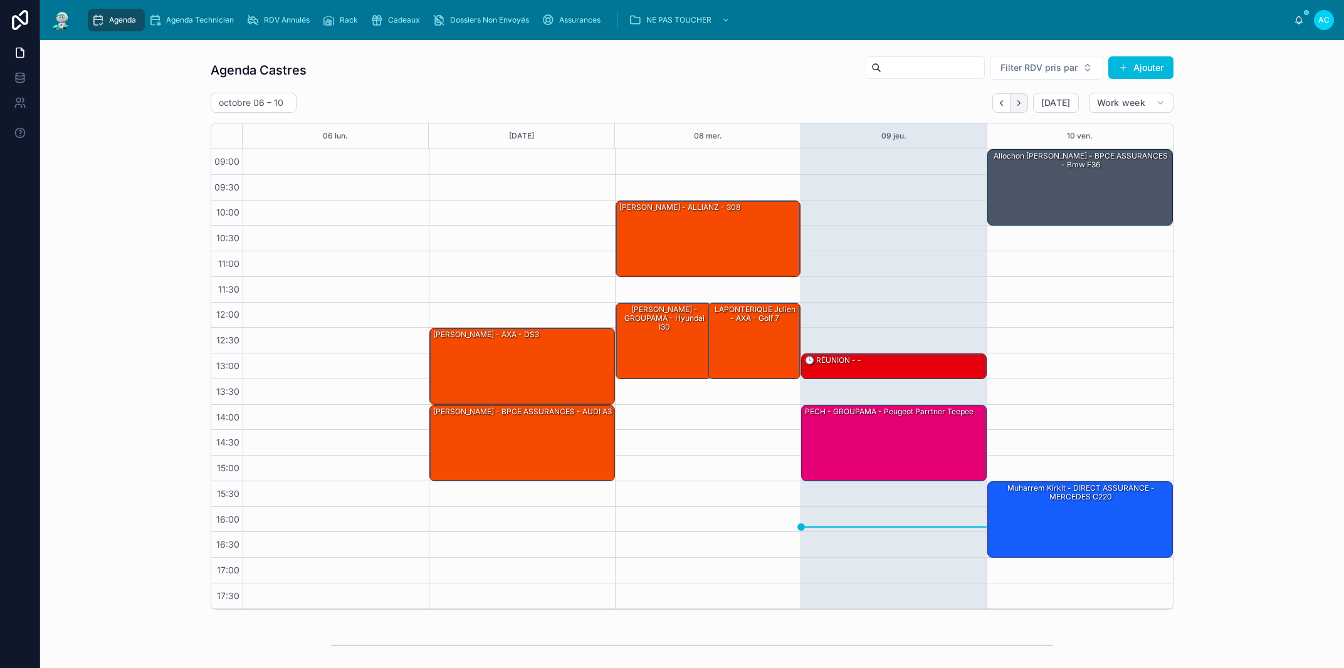
click at [1014, 103] on icon "Next" at bounding box center [1018, 102] width 9 height 9
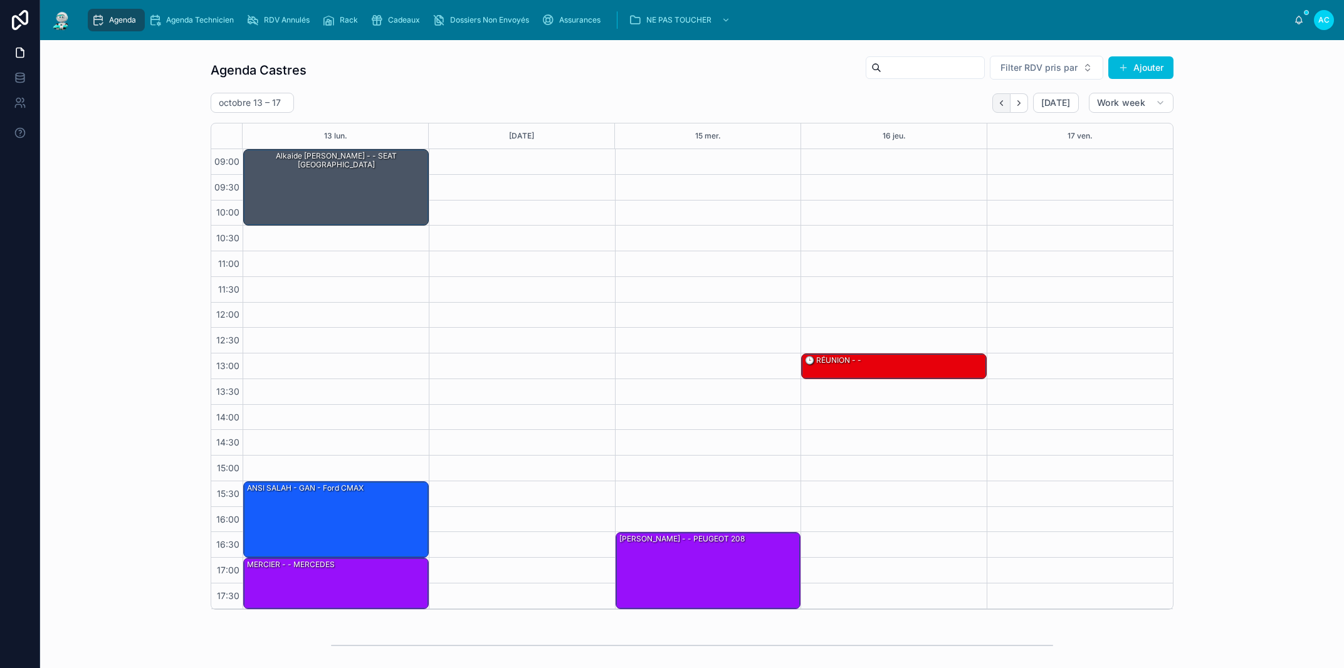
click at [997, 103] on icon "Back" at bounding box center [1001, 102] width 9 height 9
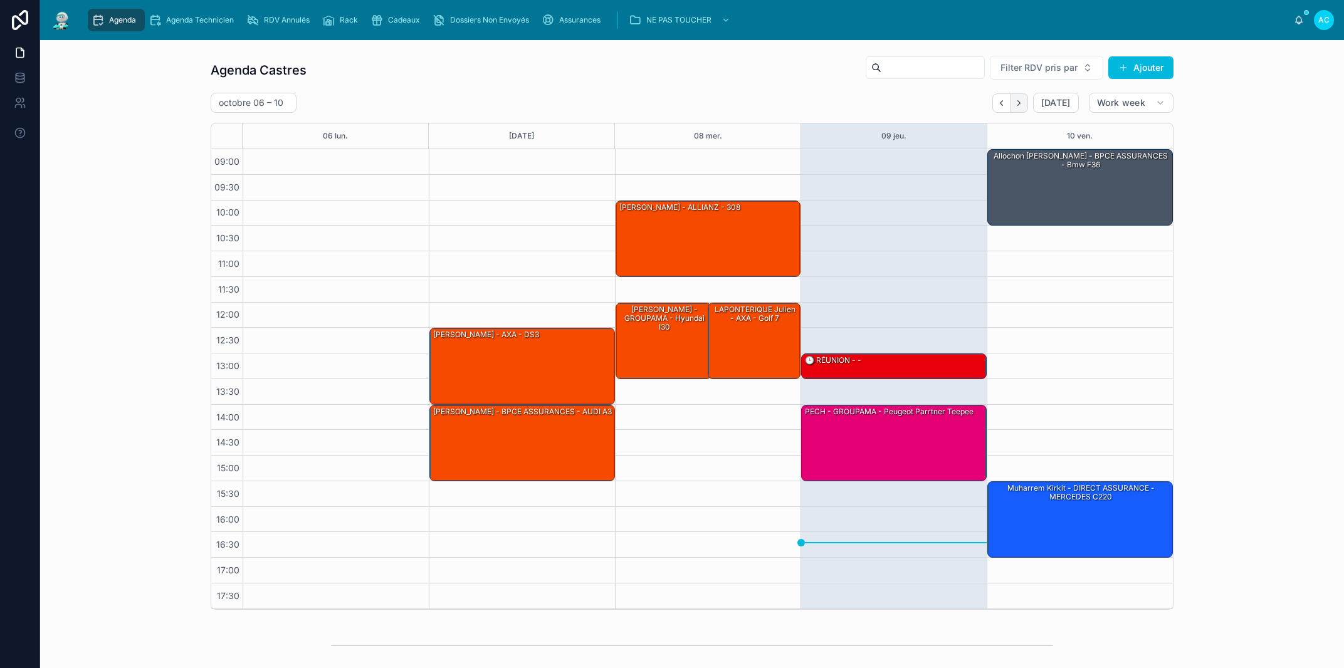
click at [1018, 105] on icon "Next" at bounding box center [1018, 102] width 9 height 9
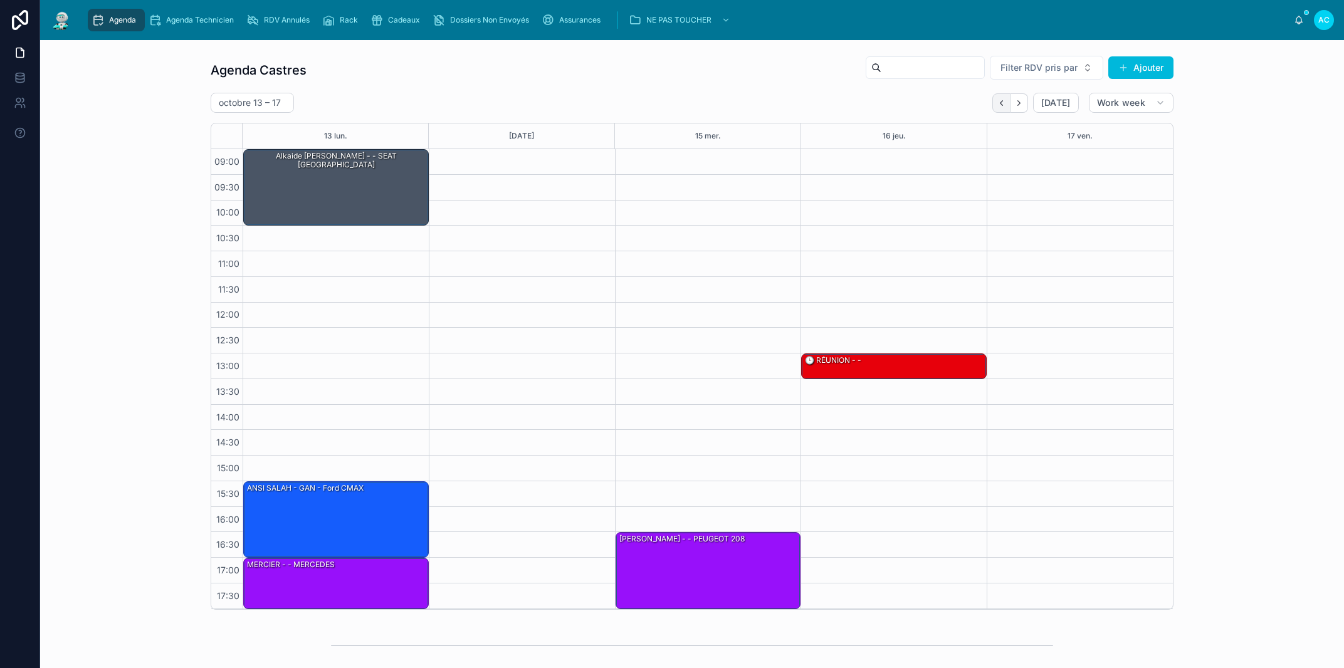
click at [997, 102] on icon "Back" at bounding box center [1001, 102] width 9 height 9
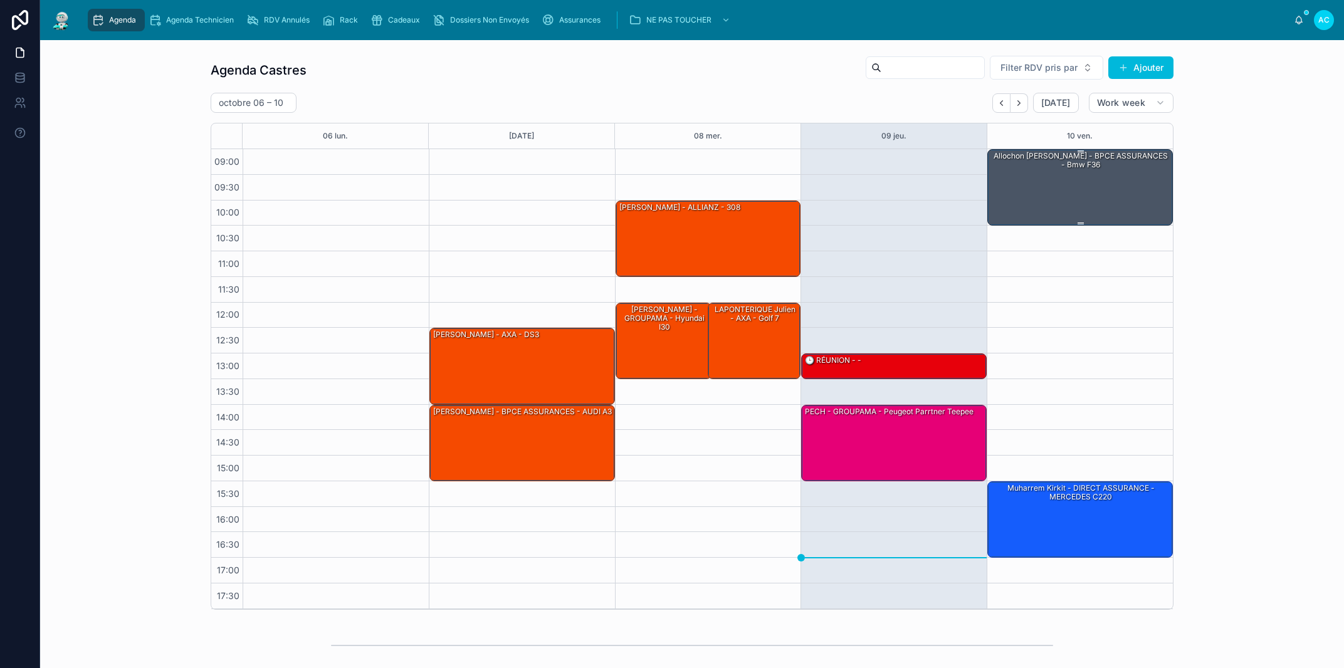
click at [1092, 194] on div "allochon alexis - BPCE ASSURANCES - bmw f36" at bounding box center [1081, 187] width 182 height 74
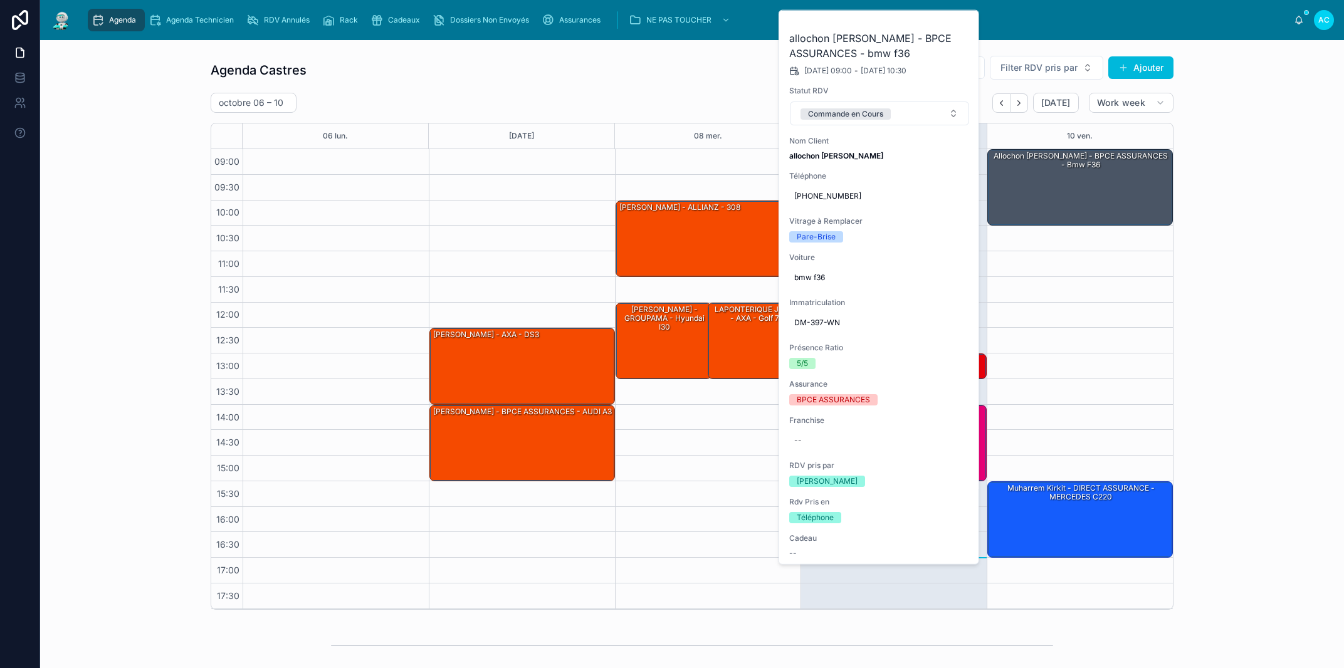
click at [0, 0] on button at bounding box center [0, 0] width 0 height 0
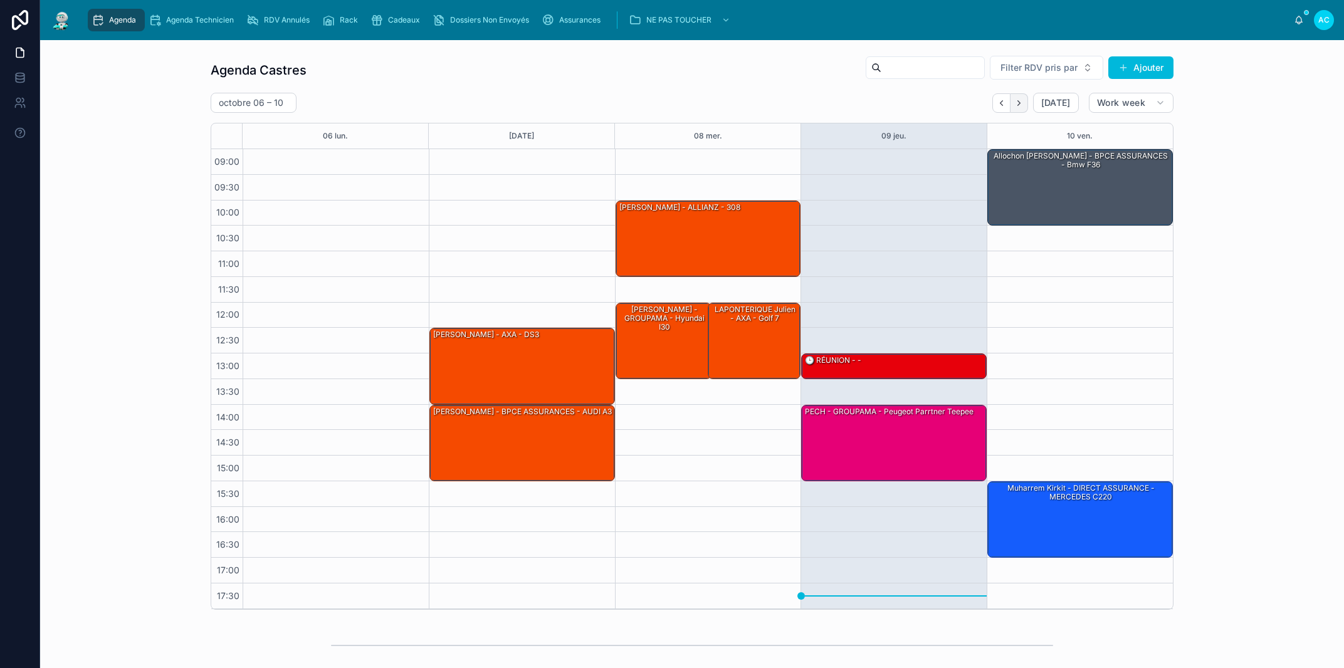
click at [1017, 108] on button "Next" at bounding box center [1020, 102] width 18 height 19
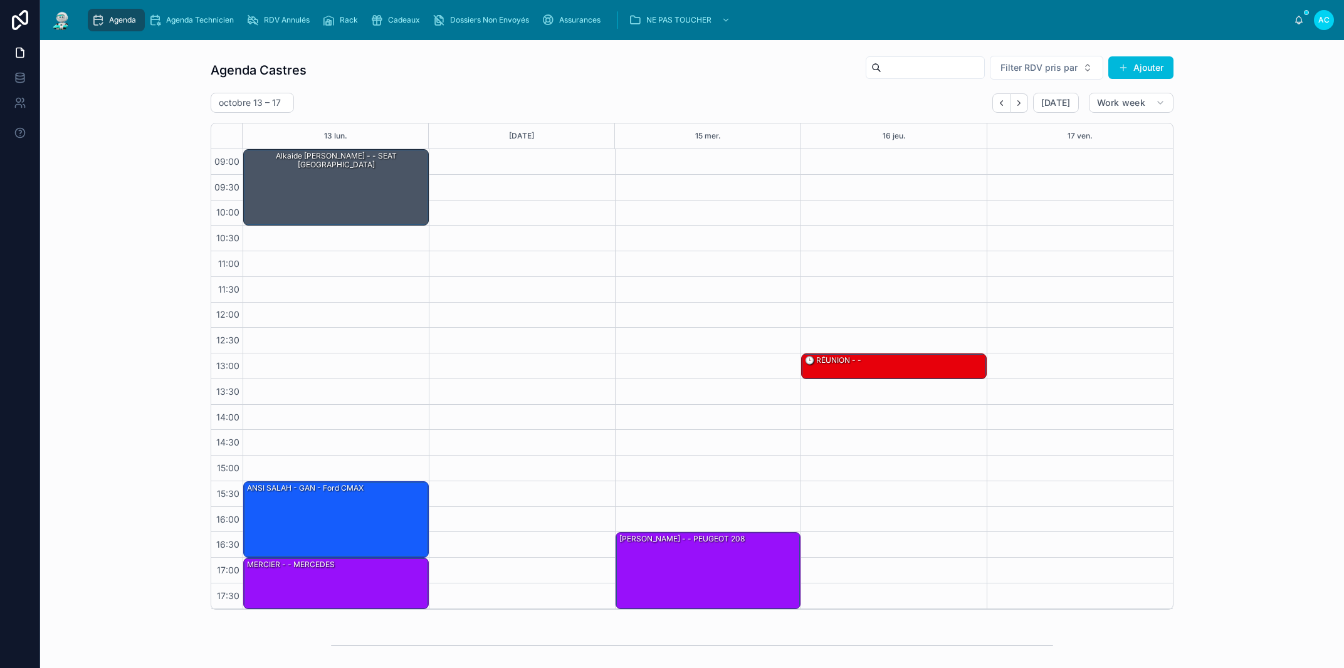
drag, startPoint x: 997, startPoint y: 102, endPoint x: 854, endPoint y: 201, distance: 173.0
click at [997, 102] on icon "Back" at bounding box center [1001, 102] width 9 height 9
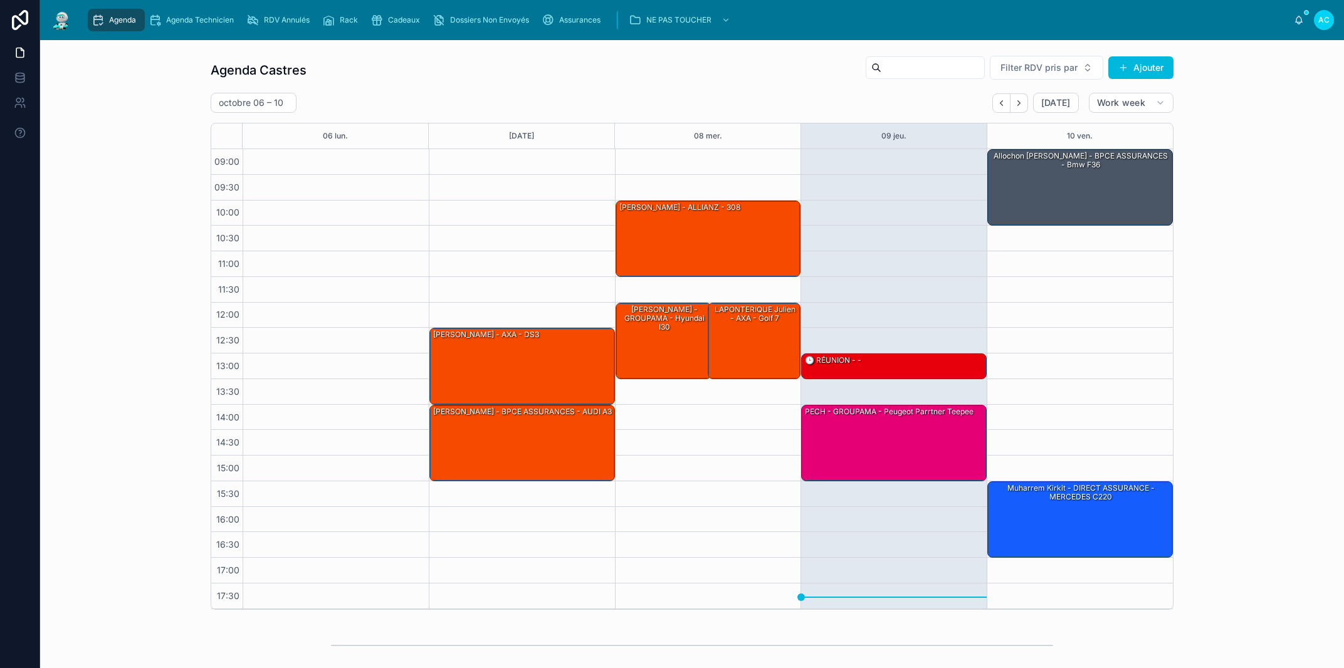
click at [155, 234] on div "Agenda Castres Filter RDV pris par Ajouter octobre 06 – 10 Today Work week 06 l…" at bounding box center [692, 332] width 1284 height 565
